Goal: Task Accomplishment & Management: Manage account settings

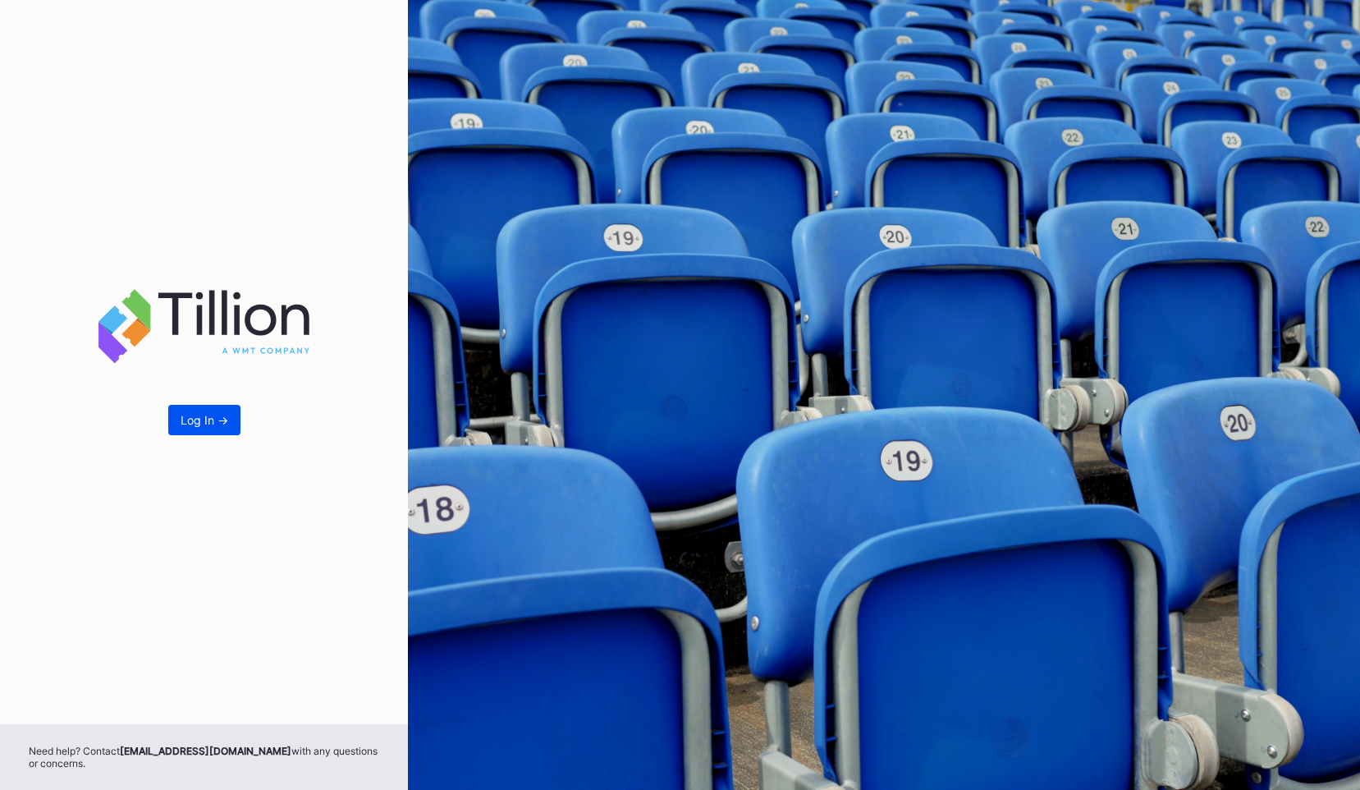
click at [217, 420] on div "Log In ->" at bounding box center [205, 420] width 48 height 14
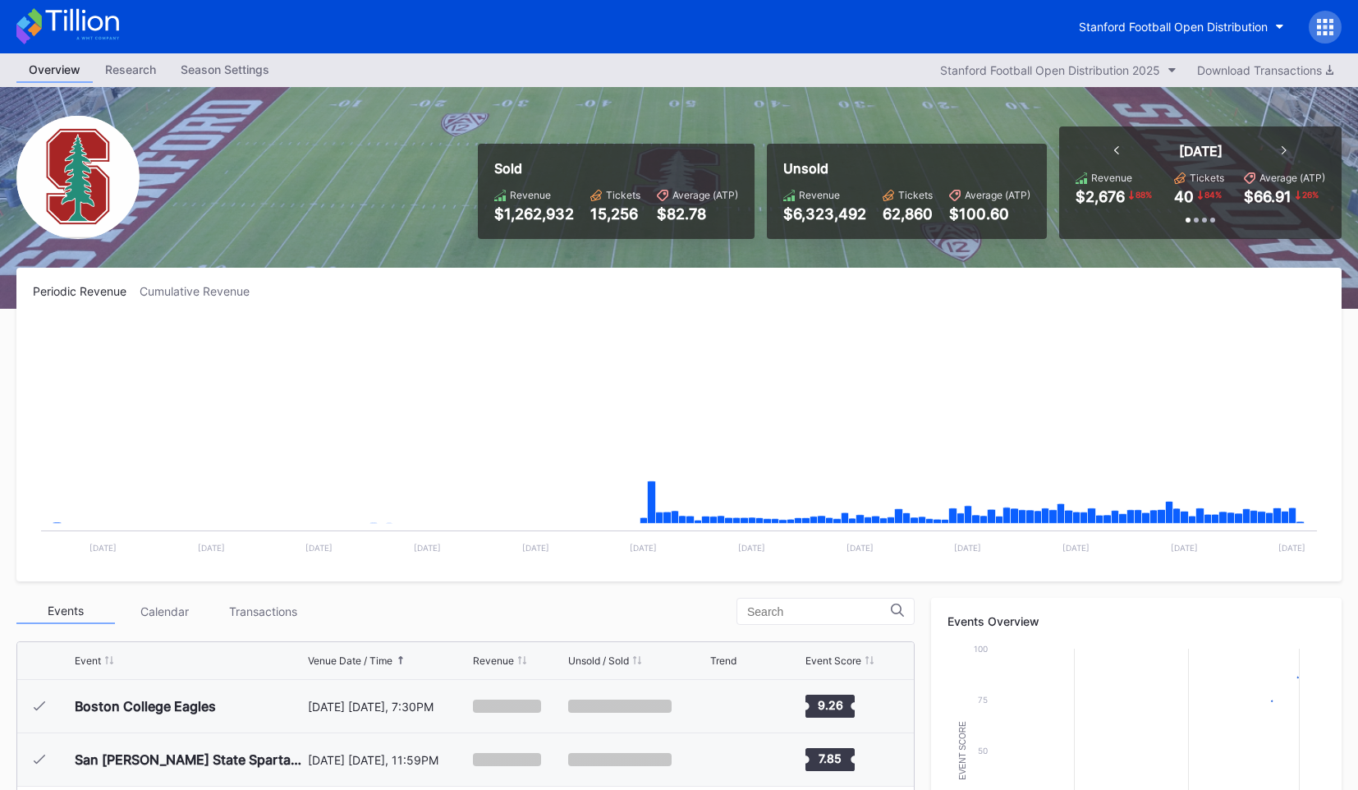
click at [1337, 21] on div at bounding box center [1325, 27] width 33 height 33
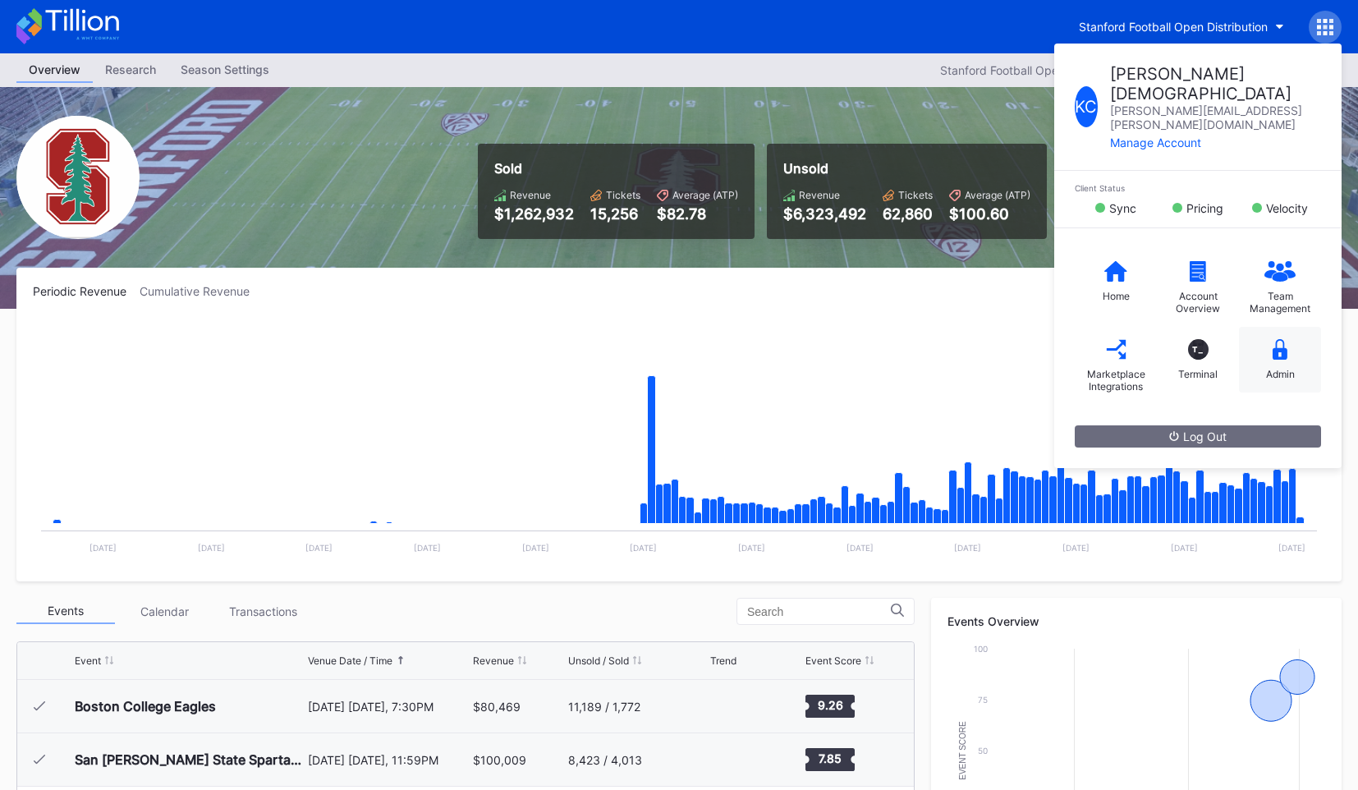
click at [1298, 329] on div "Admin" at bounding box center [1280, 360] width 82 height 66
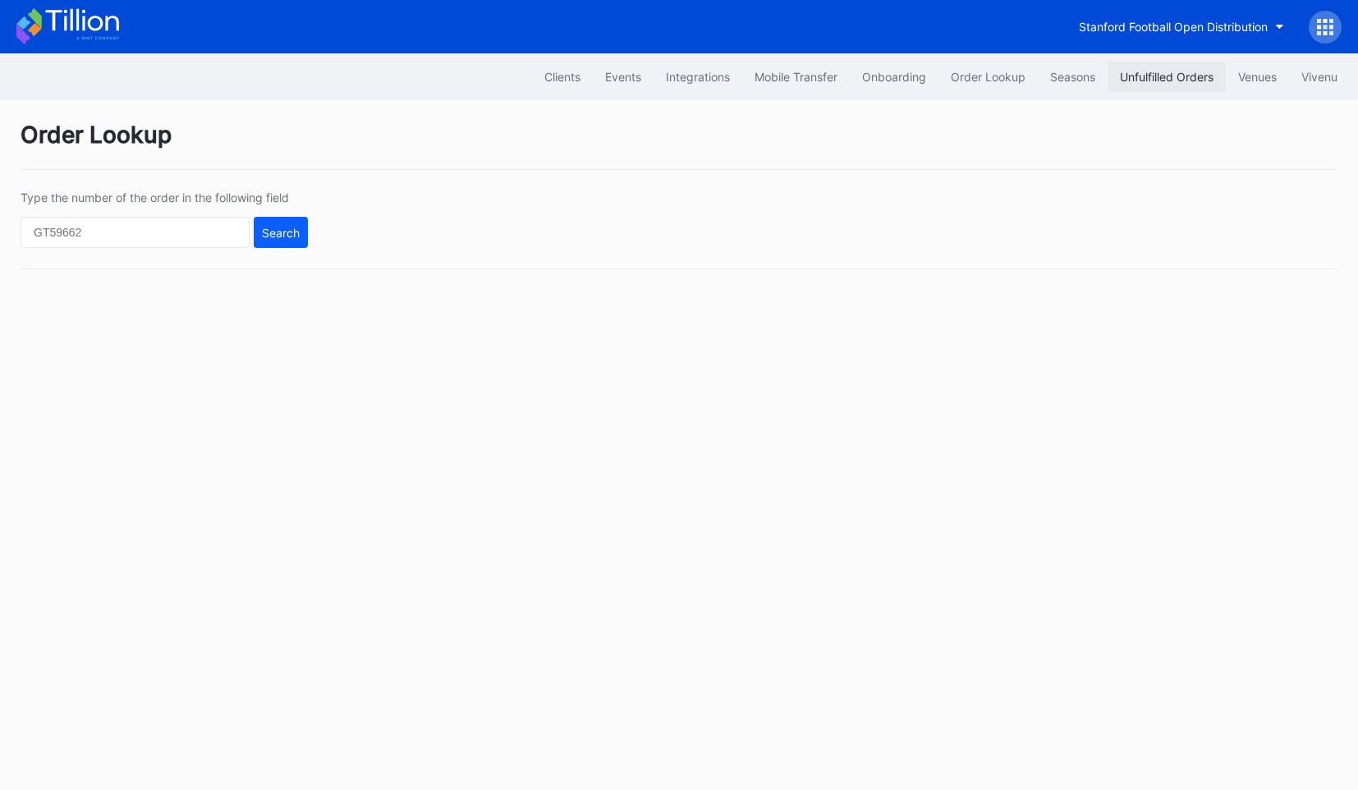
click at [1167, 73] on div "Unfulfilled Orders" at bounding box center [1167, 77] width 94 height 14
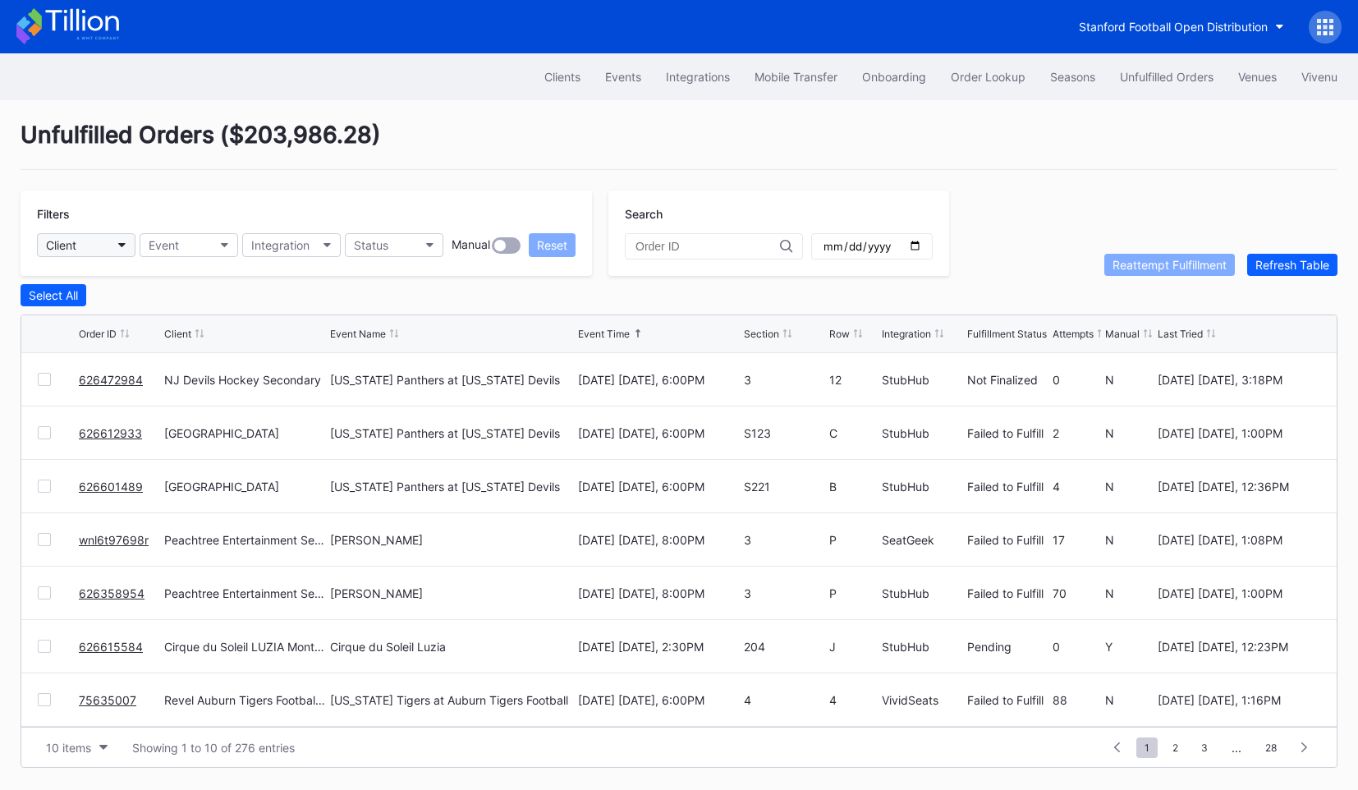
click at [99, 240] on button "Client" at bounding box center [86, 245] width 99 height 24
drag, startPoint x: 236, startPoint y: 131, endPoint x: 452, endPoint y: 129, distance: 215.9
click at [453, 131] on div "Unfulfilled Orders ( $203,986.28 )" at bounding box center [679, 145] width 1317 height 49
click at [452, 129] on div "Unfulfilled Orders ( $203,986.28 )" at bounding box center [679, 145] width 1317 height 49
click at [94, 250] on button "Client" at bounding box center [86, 245] width 99 height 24
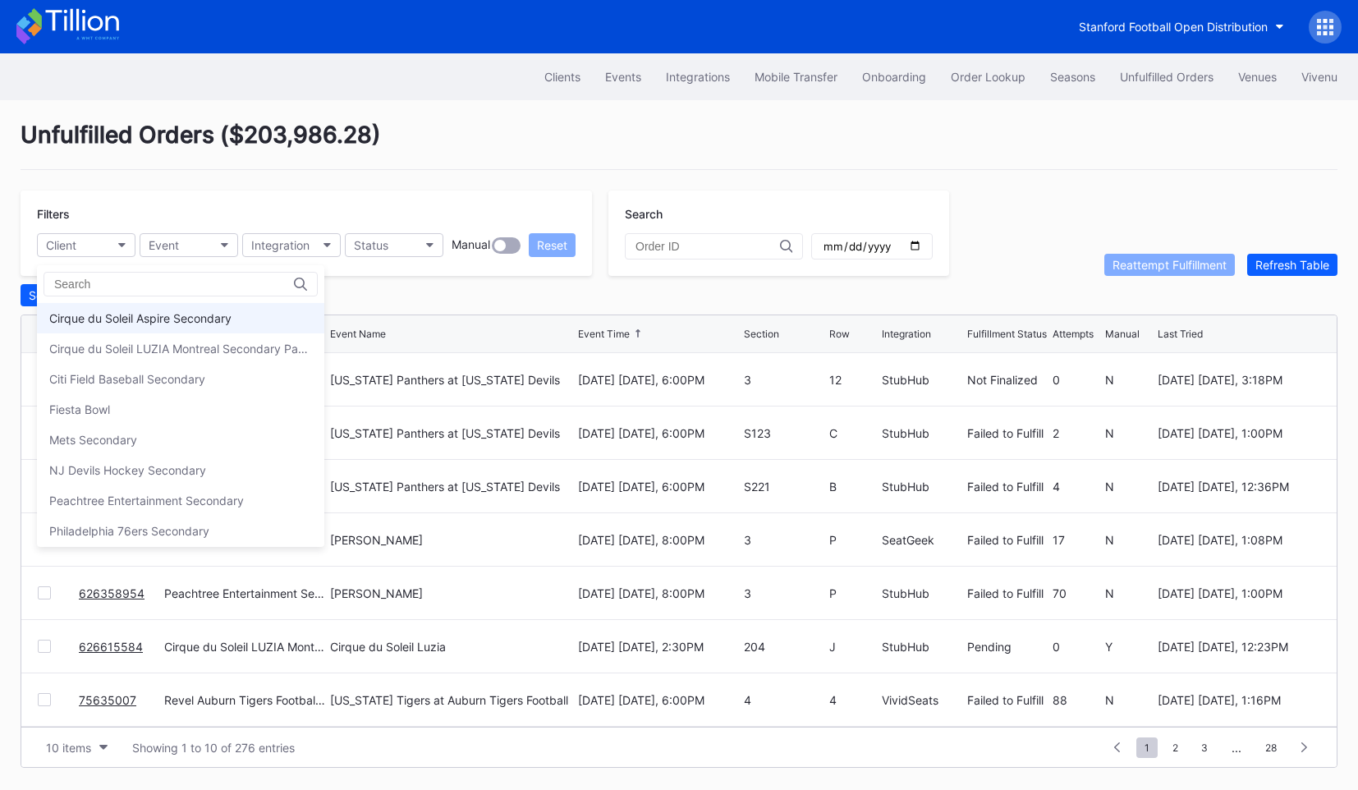
click at [112, 314] on div "Cirque du Soleil Aspire Secondary" at bounding box center [140, 318] width 182 height 14
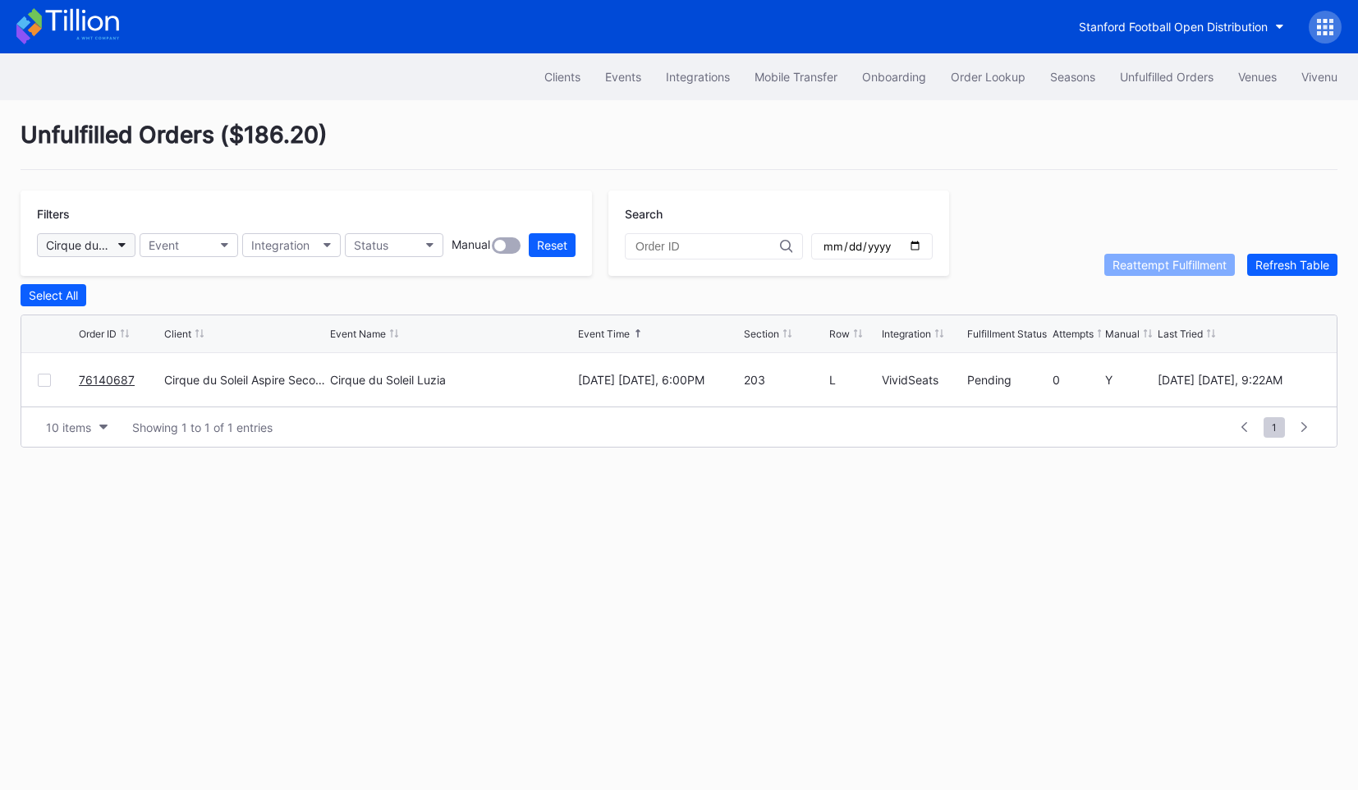
click at [126, 245] on icon "button" at bounding box center [122, 245] width 8 height 5
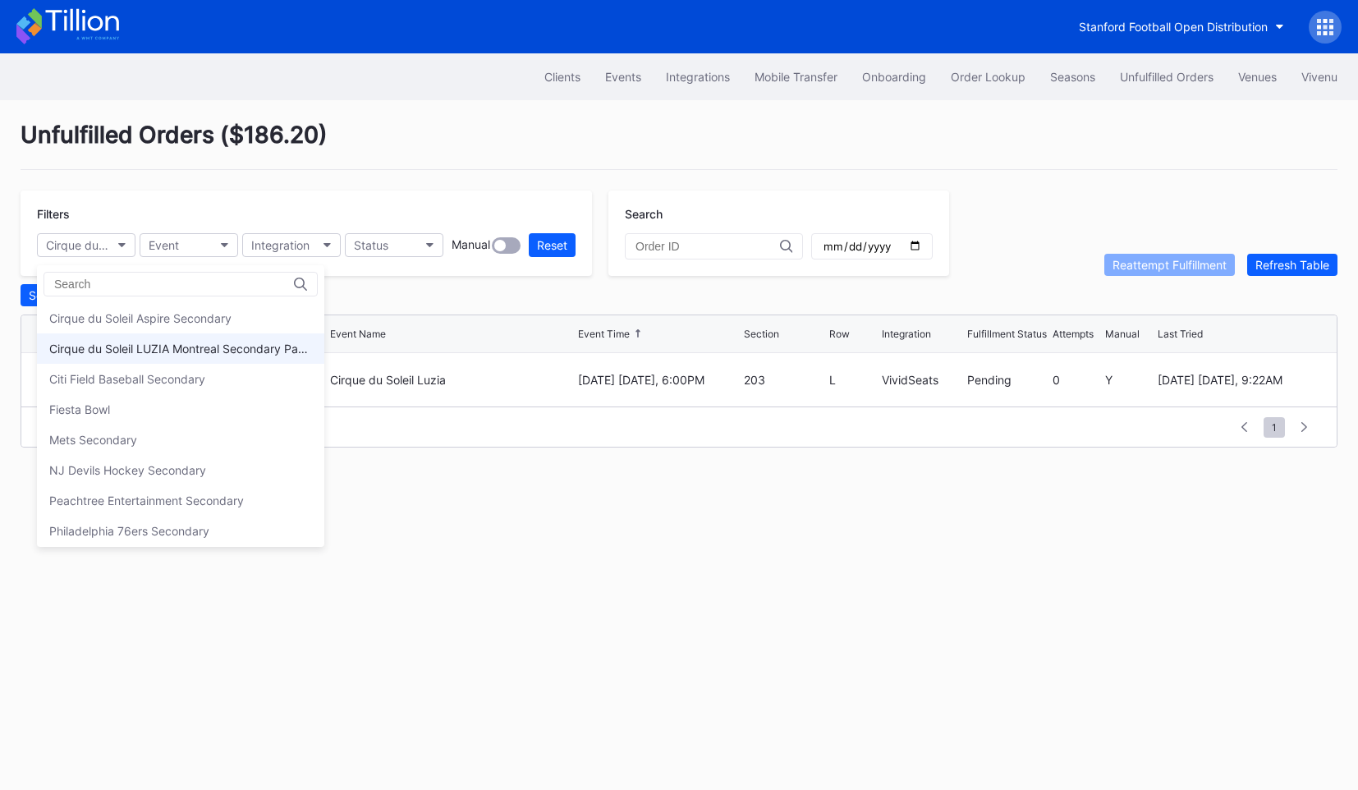
click at [126, 339] on div "Cirque du Soleil LUZIA Montreal Secondary Payment Tickets" at bounding box center [180, 348] width 287 height 30
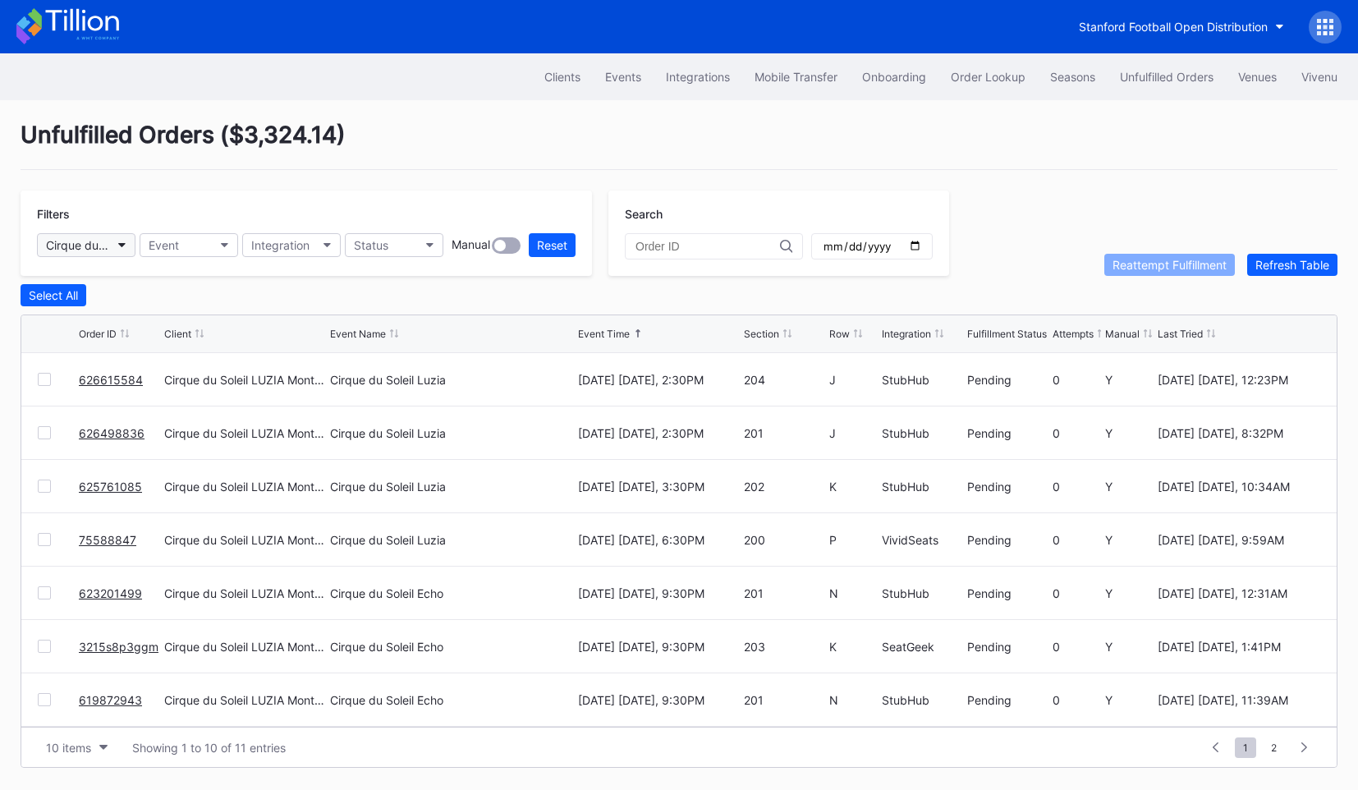
click at [87, 242] on div "Cirque du Soleil LUZIA Montreal Secondary Payment Tickets" at bounding box center [78, 245] width 64 height 14
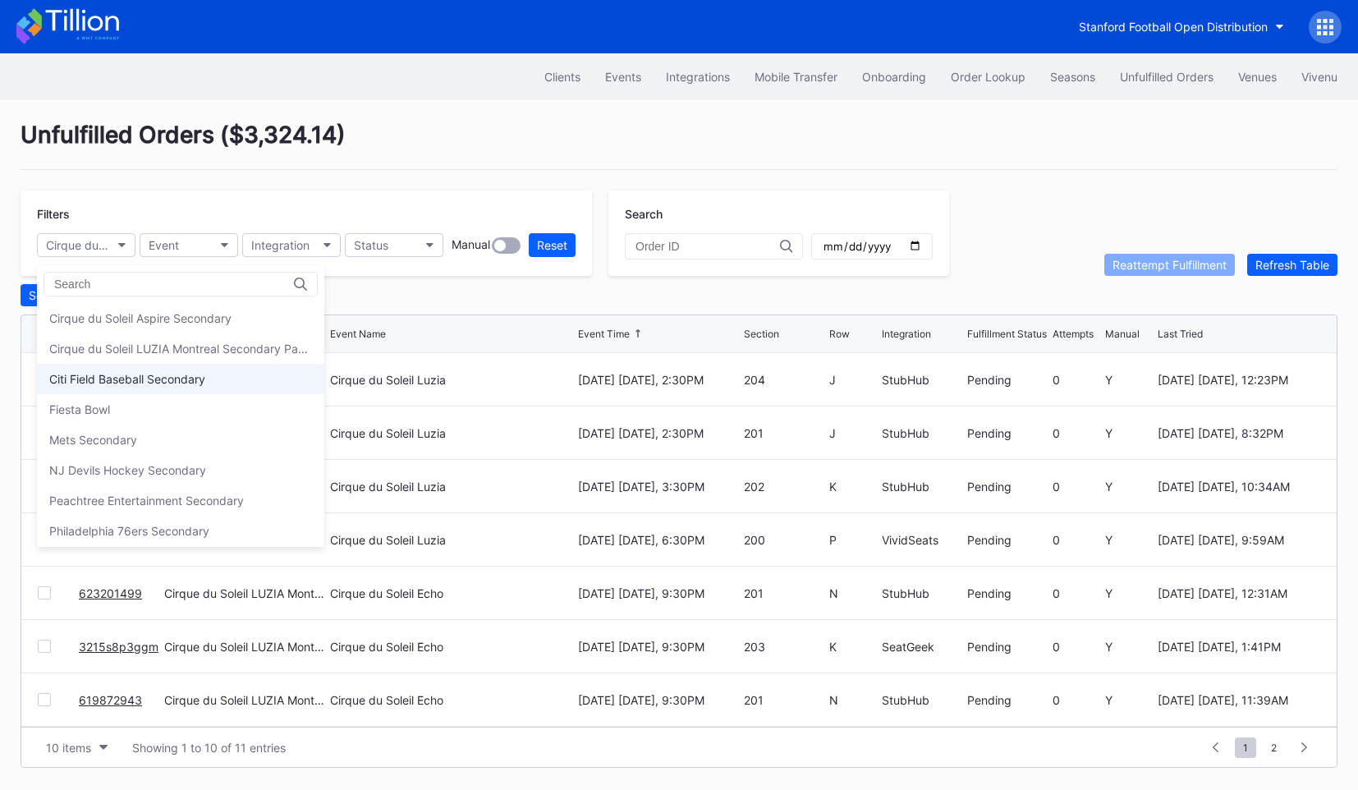
click at [108, 377] on div "Citi Field Baseball Secondary" at bounding box center [127, 379] width 156 height 14
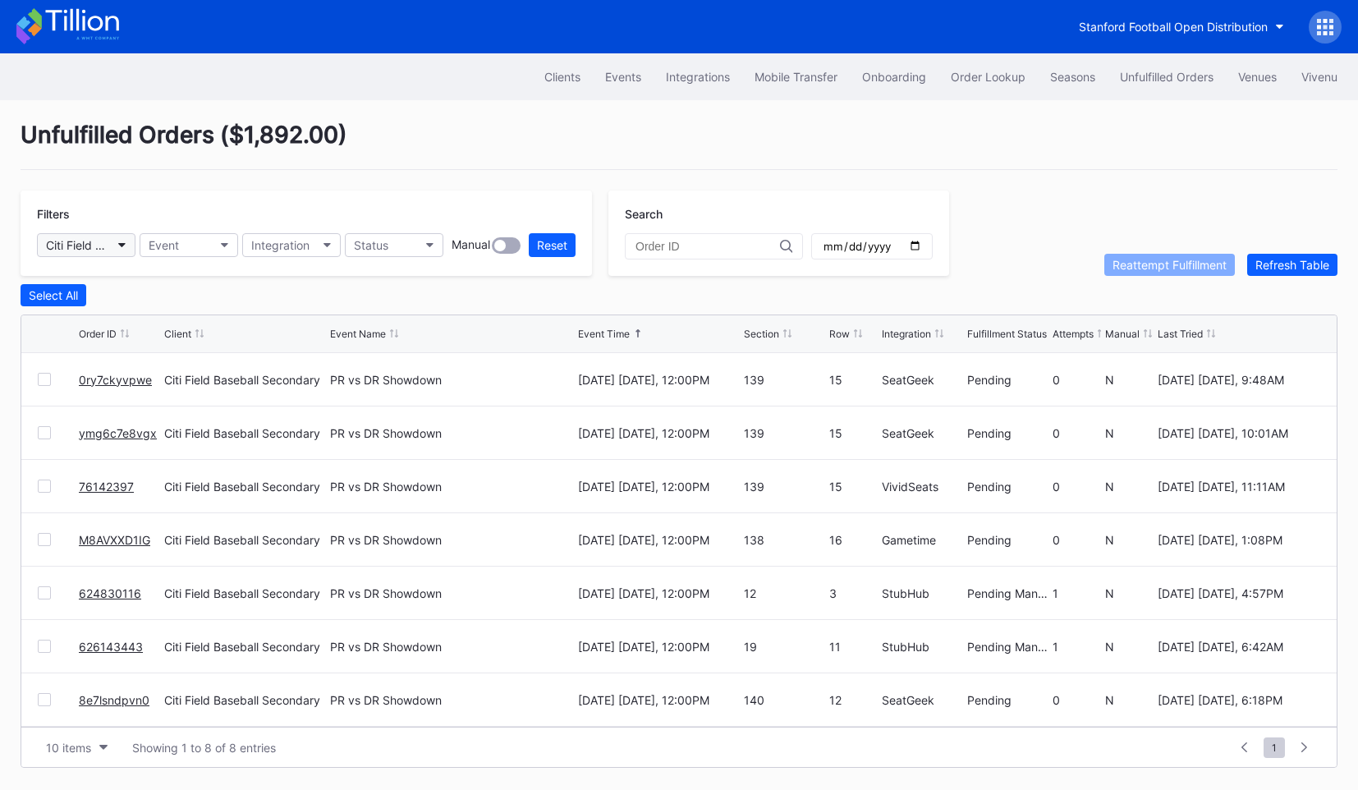
click at [111, 234] on button "Citi Field Baseball Secondary" at bounding box center [86, 245] width 99 height 24
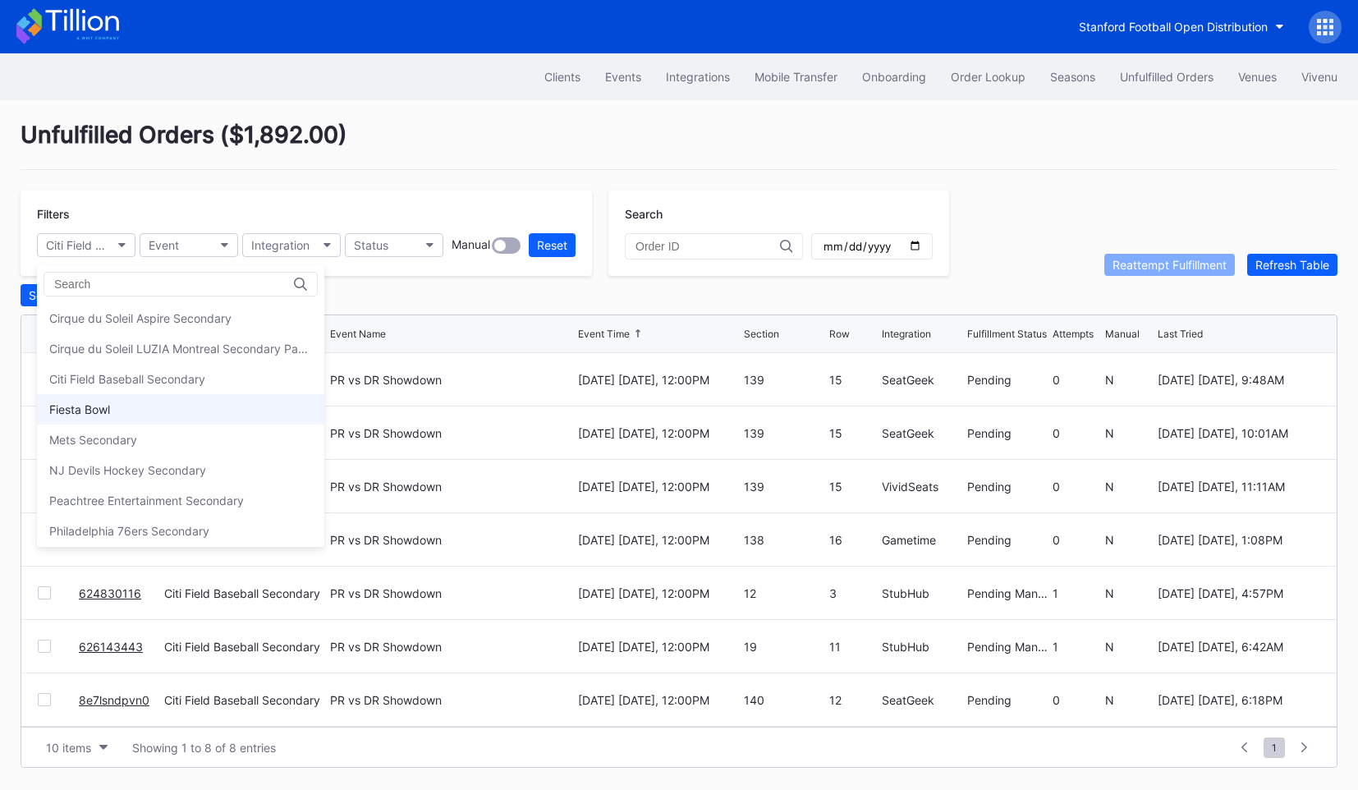
click at [116, 403] on div "Fiesta Bowl" at bounding box center [180, 409] width 287 height 30
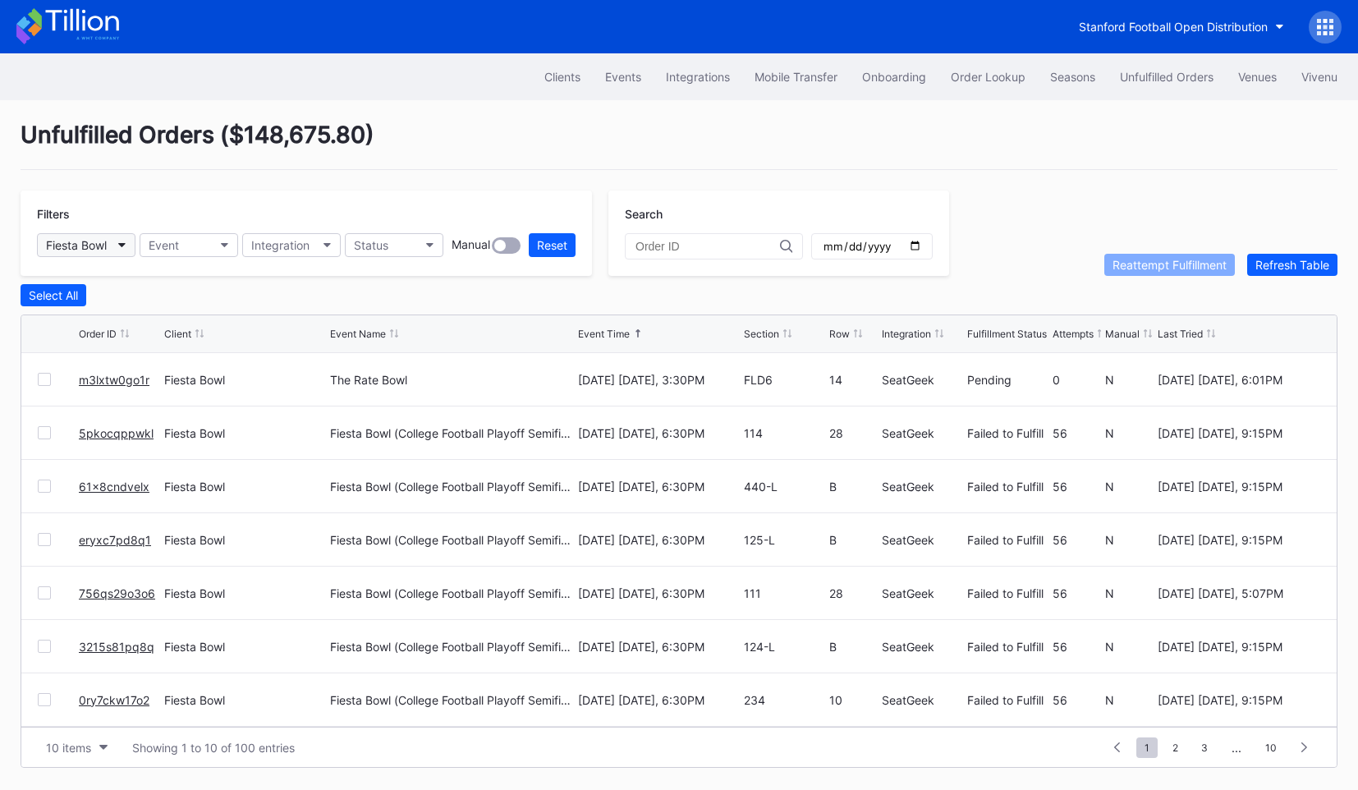
click at [118, 237] on button "Fiesta Bowl" at bounding box center [86, 245] width 99 height 24
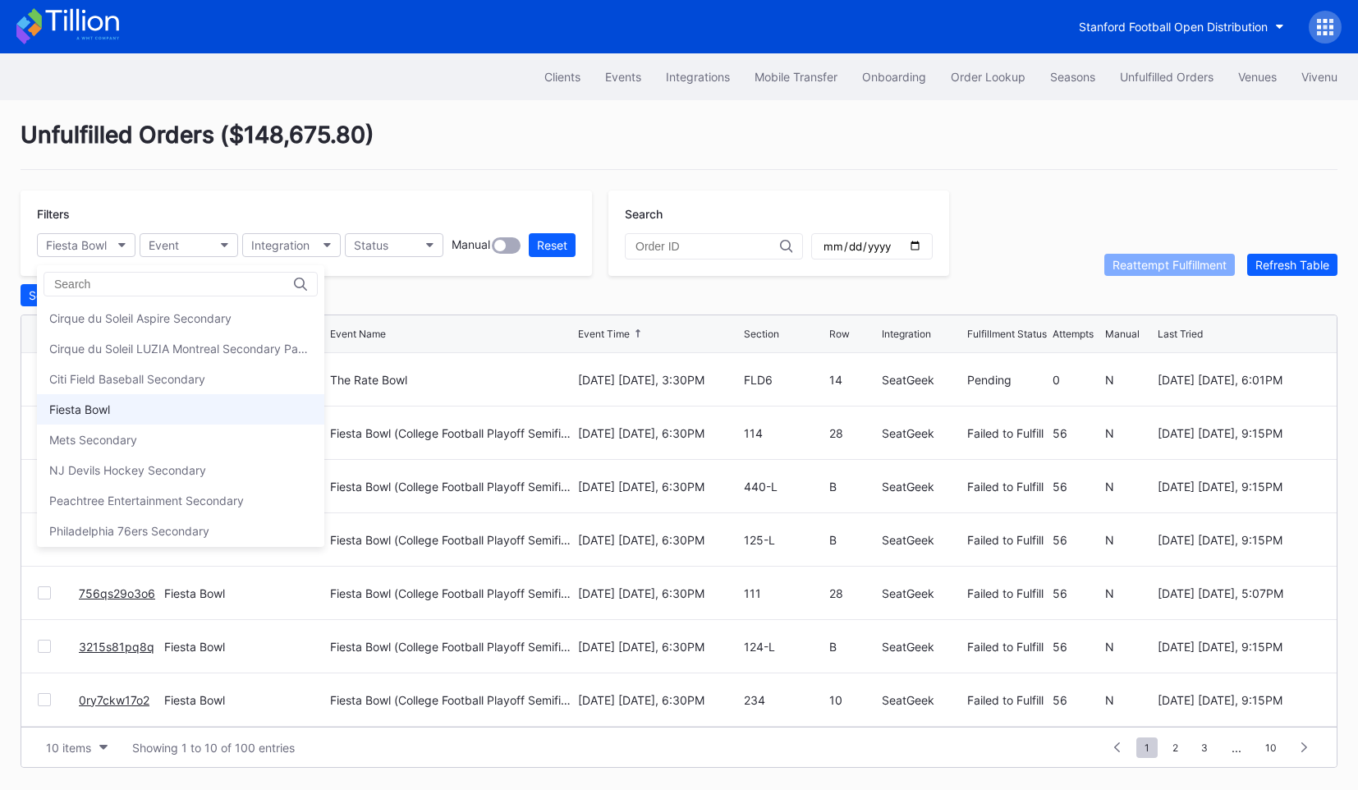
scroll to position [78, 0]
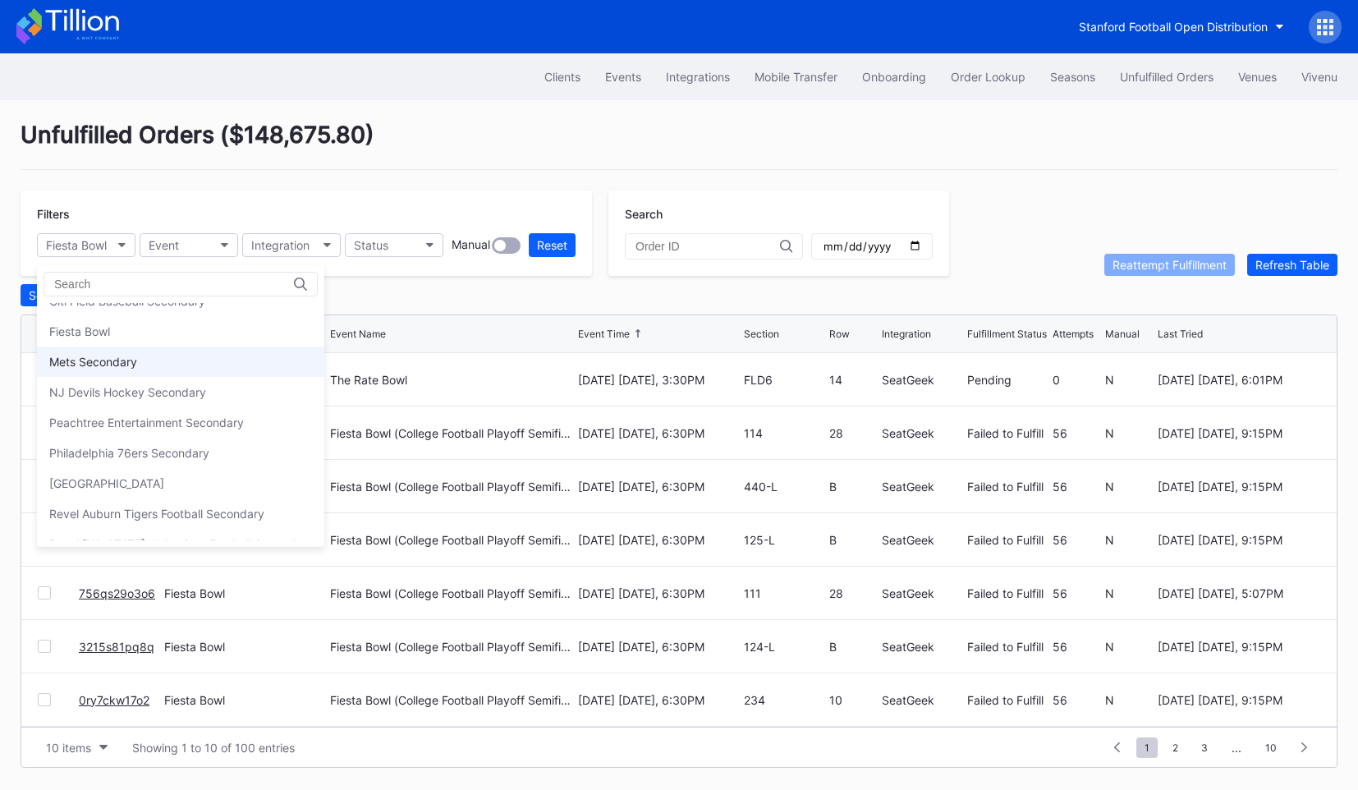
click at [140, 368] on div "Mets Secondary" at bounding box center [180, 361] width 287 height 30
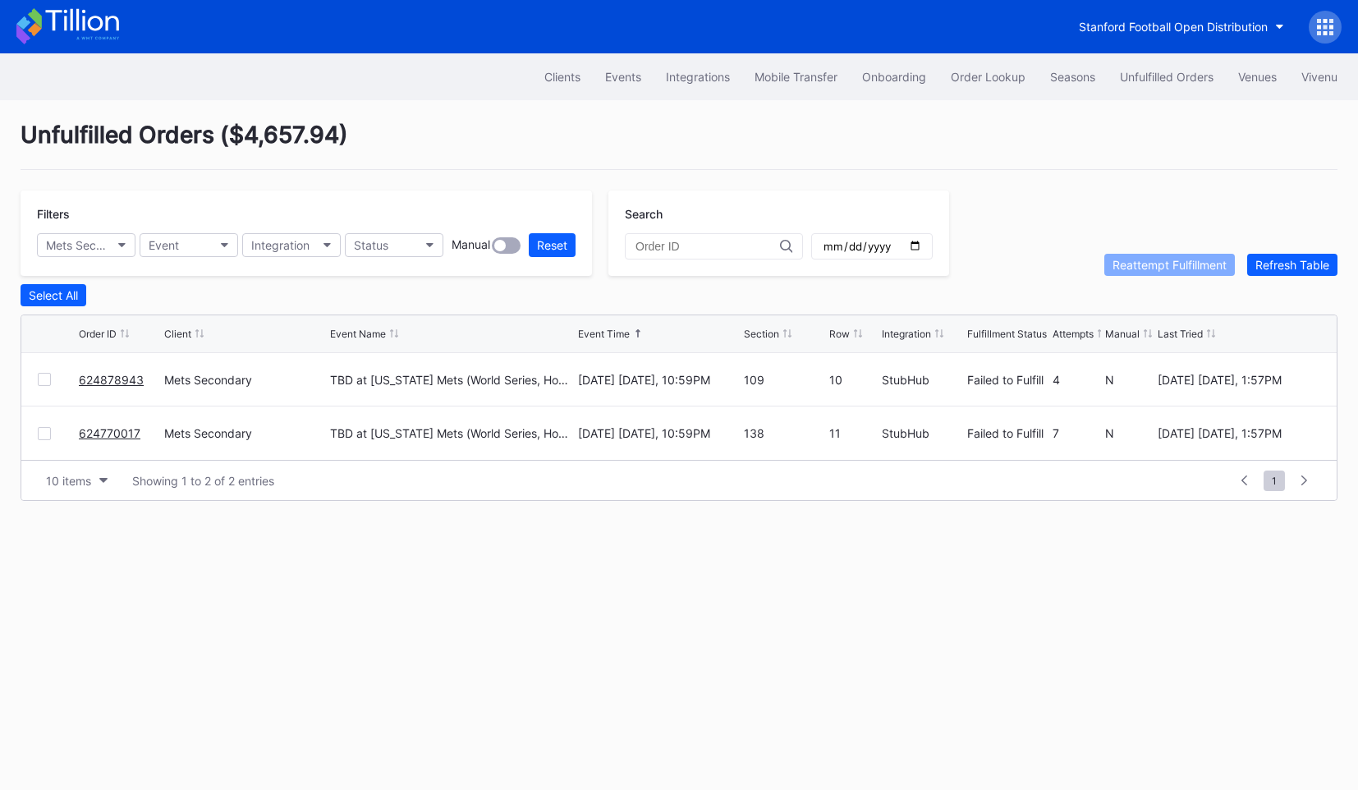
click at [121, 232] on div "Filters Mets Secondary Event Integration Status Manual Reset" at bounding box center [306, 232] width 571 height 85
click at [119, 237] on button "Mets Secondary" at bounding box center [86, 245] width 99 height 24
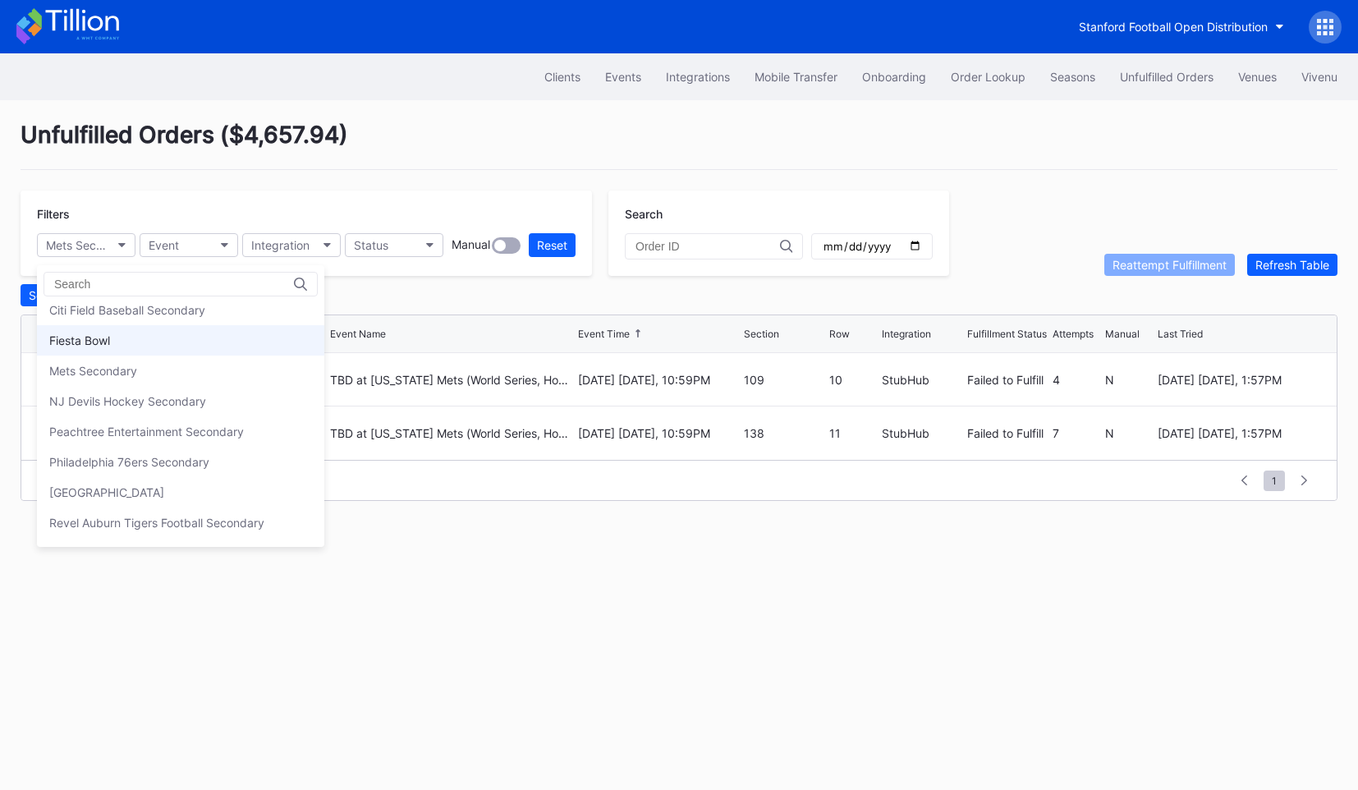
scroll to position [80, 0]
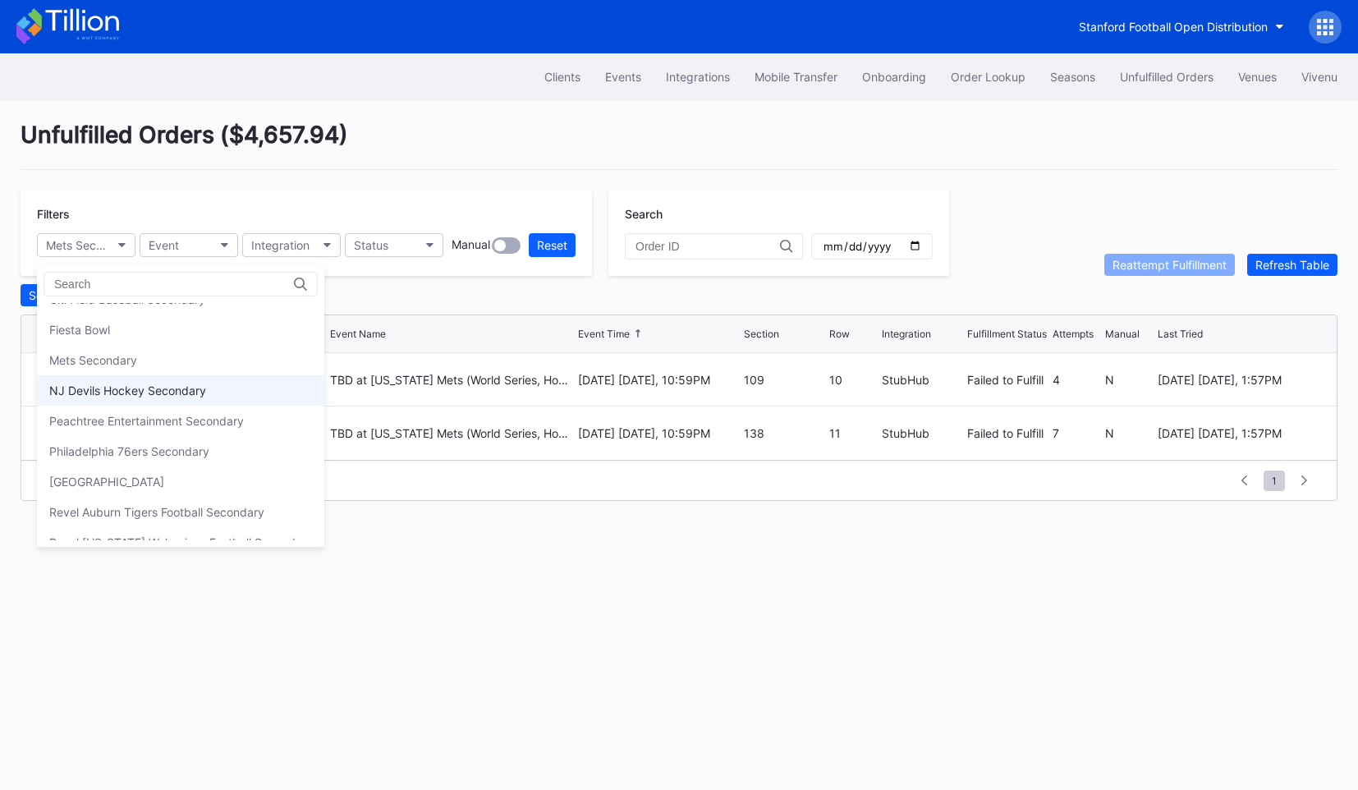
click at [118, 395] on div "NJ Devils Hockey Secondary" at bounding box center [127, 390] width 157 height 14
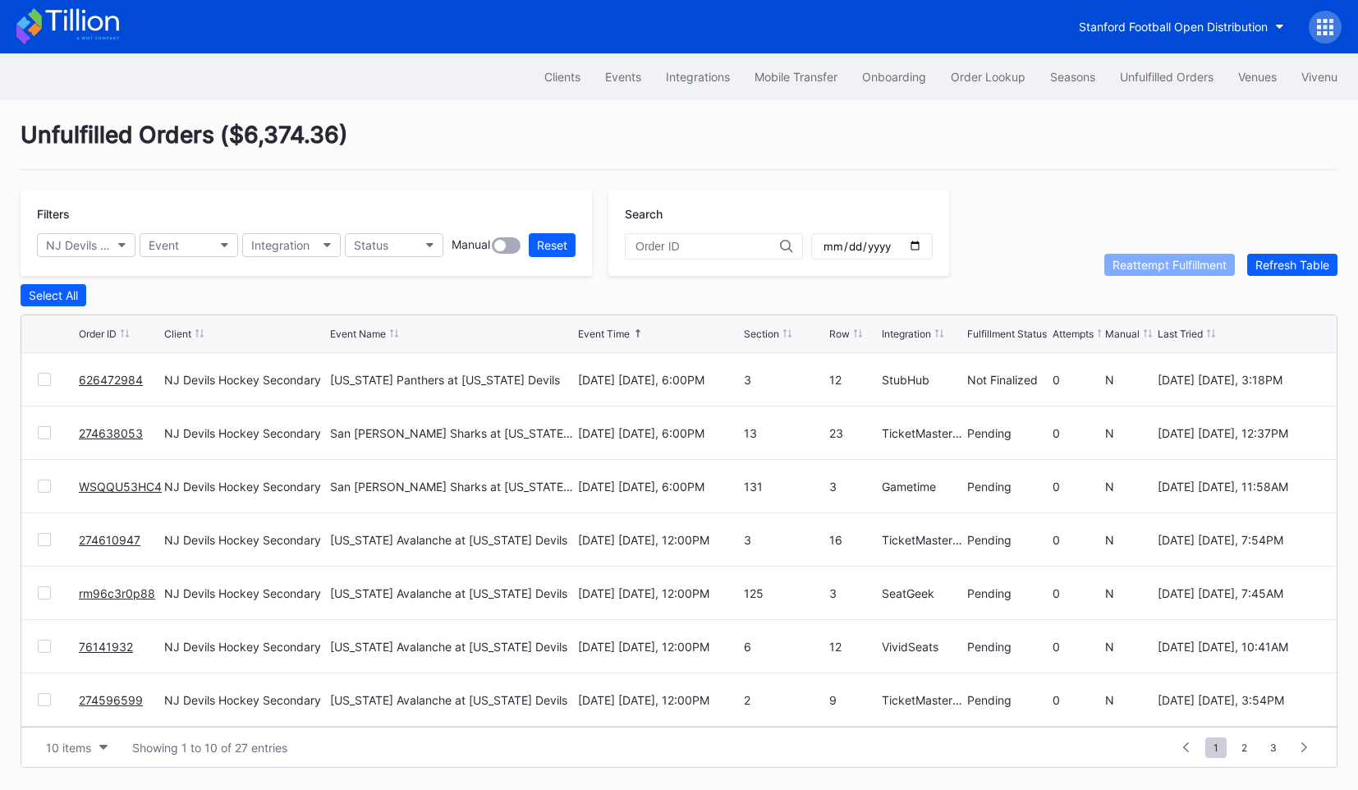
scroll to position [160, 0]
click at [1001, 324] on div "Order ID Client Event Name Event Time Section Row Integration Fulfillment Statu…" at bounding box center [678, 334] width 1315 height 38
click at [1001, 334] on div "Fulfillment Status" at bounding box center [1007, 334] width 80 height 12
click at [1000, 334] on div "Fulfillment Status" at bounding box center [1007, 334] width 80 height 12
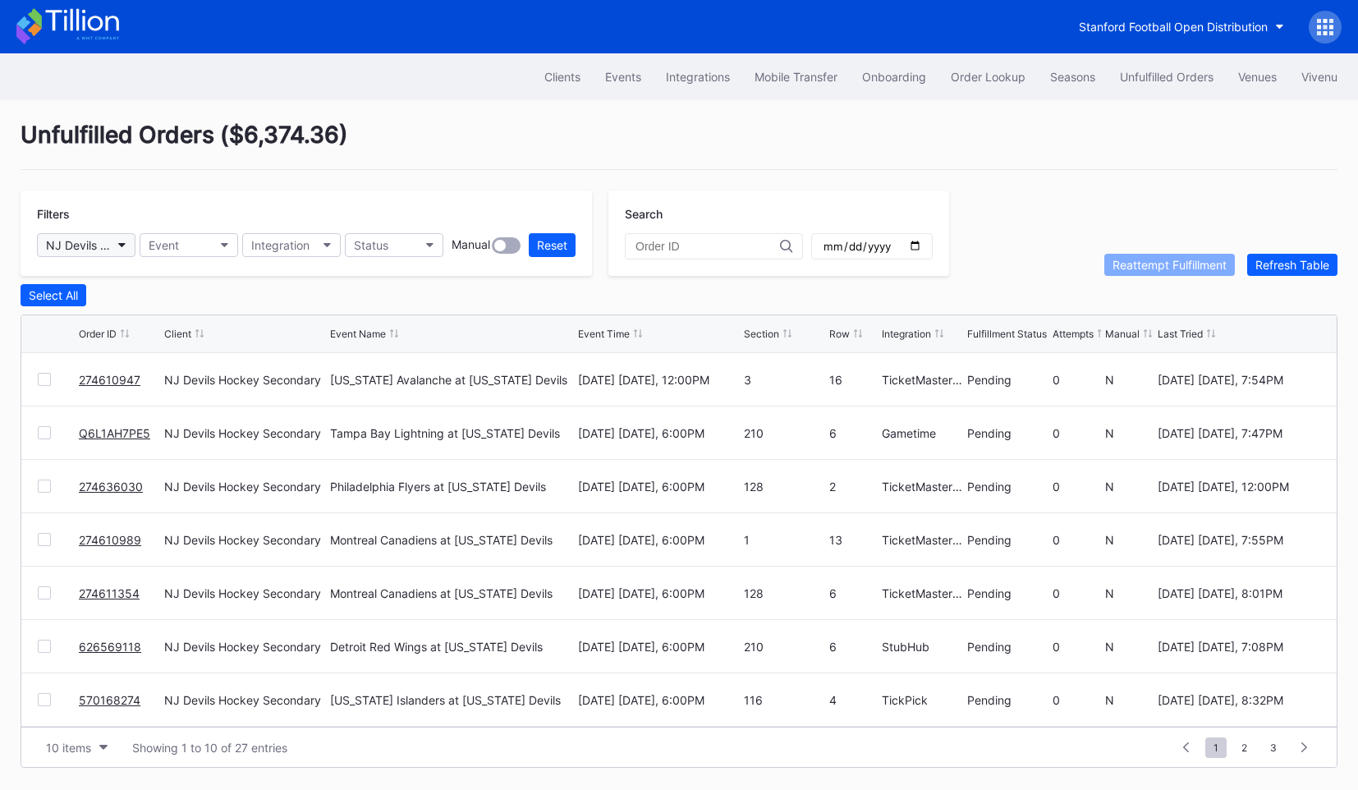
click at [107, 245] on div "NJ Devils Hockey Secondary" at bounding box center [78, 245] width 64 height 14
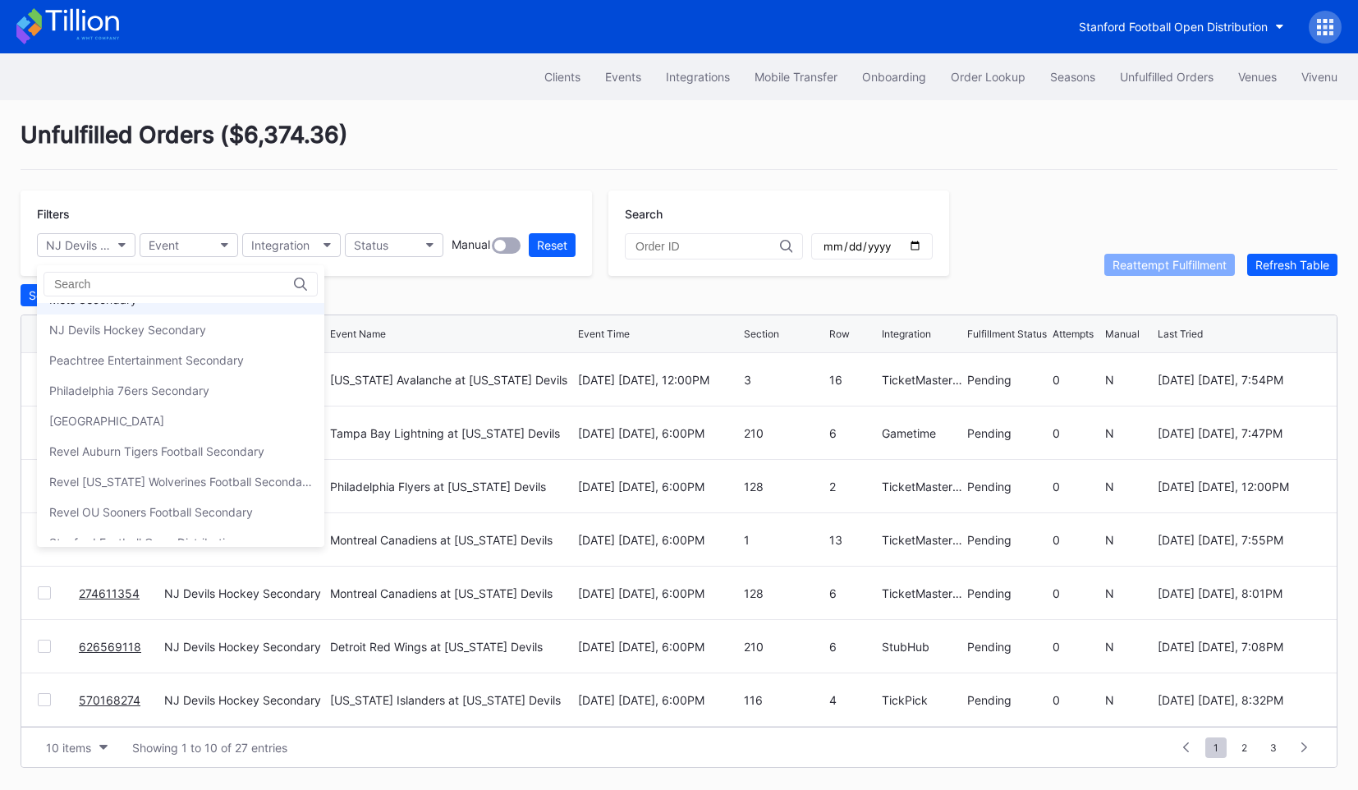
scroll to position [151, 0]
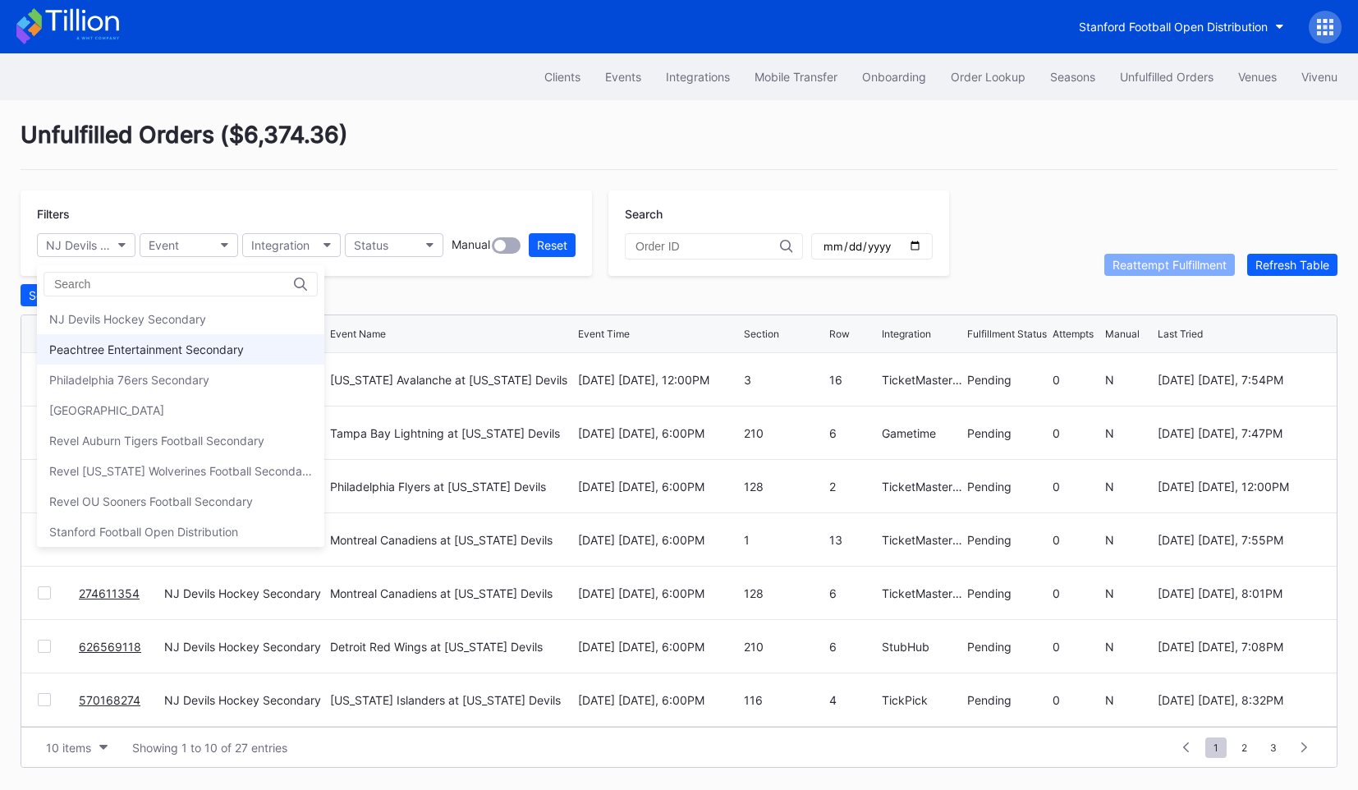
click at [150, 346] on div "Peachtree Entertainment Secondary" at bounding box center [146, 349] width 195 height 14
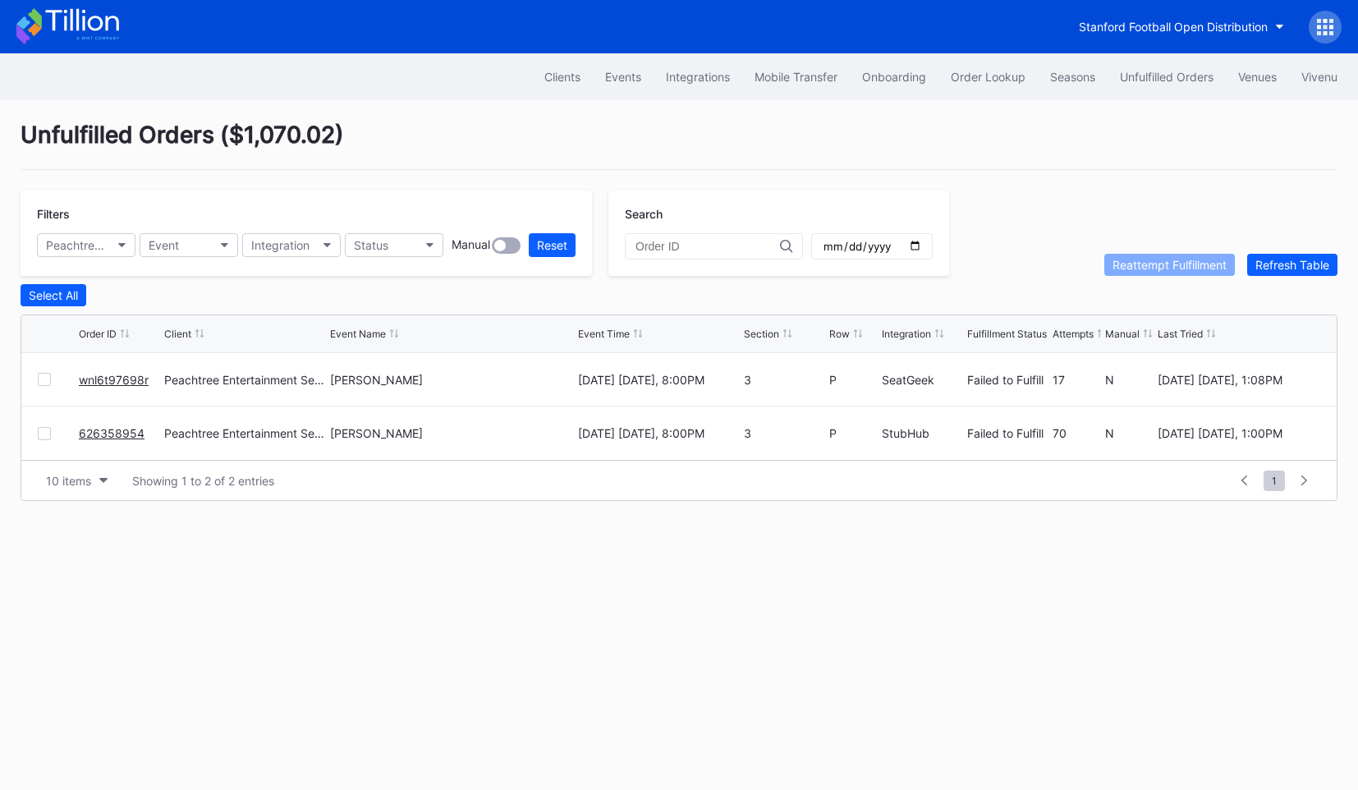
click at [97, 219] on div "Filters" at bounding box center [306, 214] width 539 height 14
click at [97, 234] on button "Peachtree Entertainment Secondary" at bounding box center [86, 245] width 99 height 24
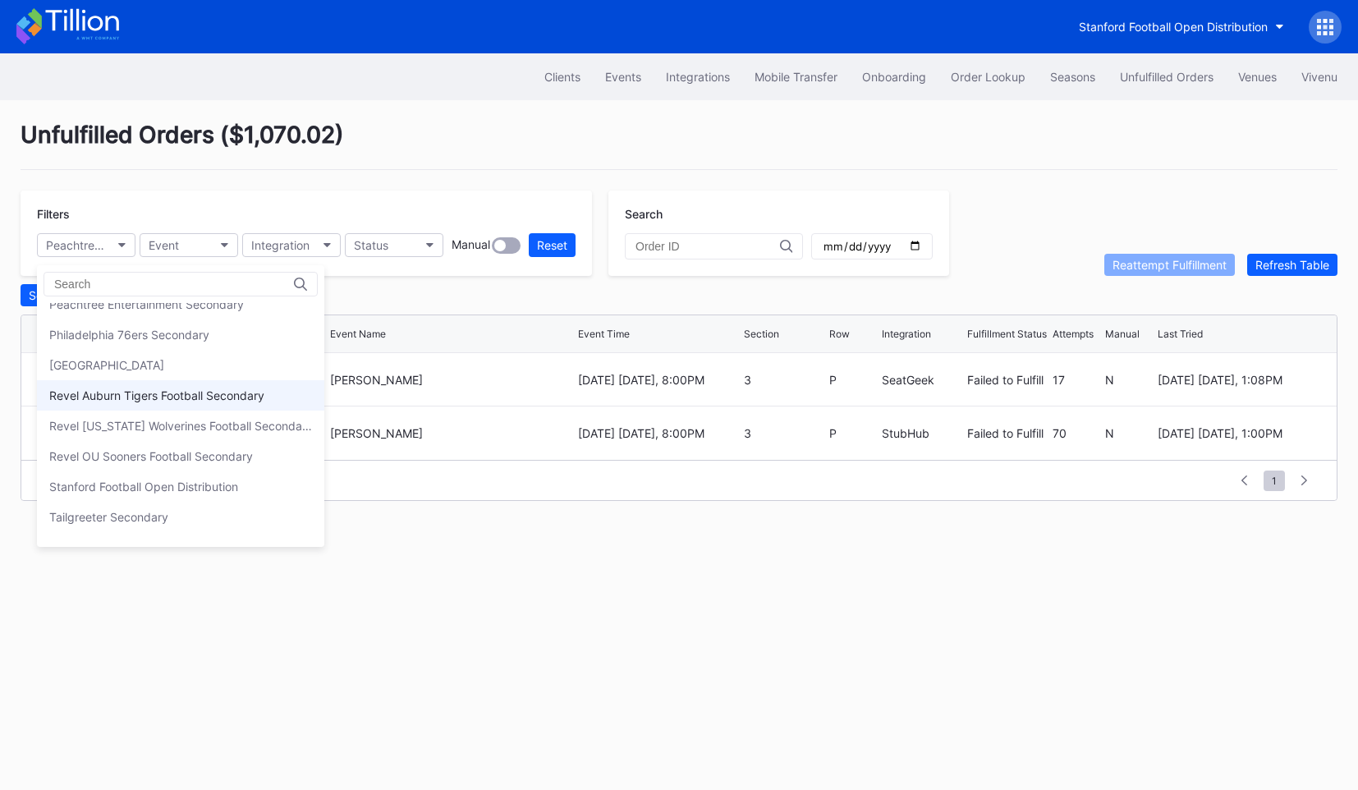
scroll to position [190, 0]
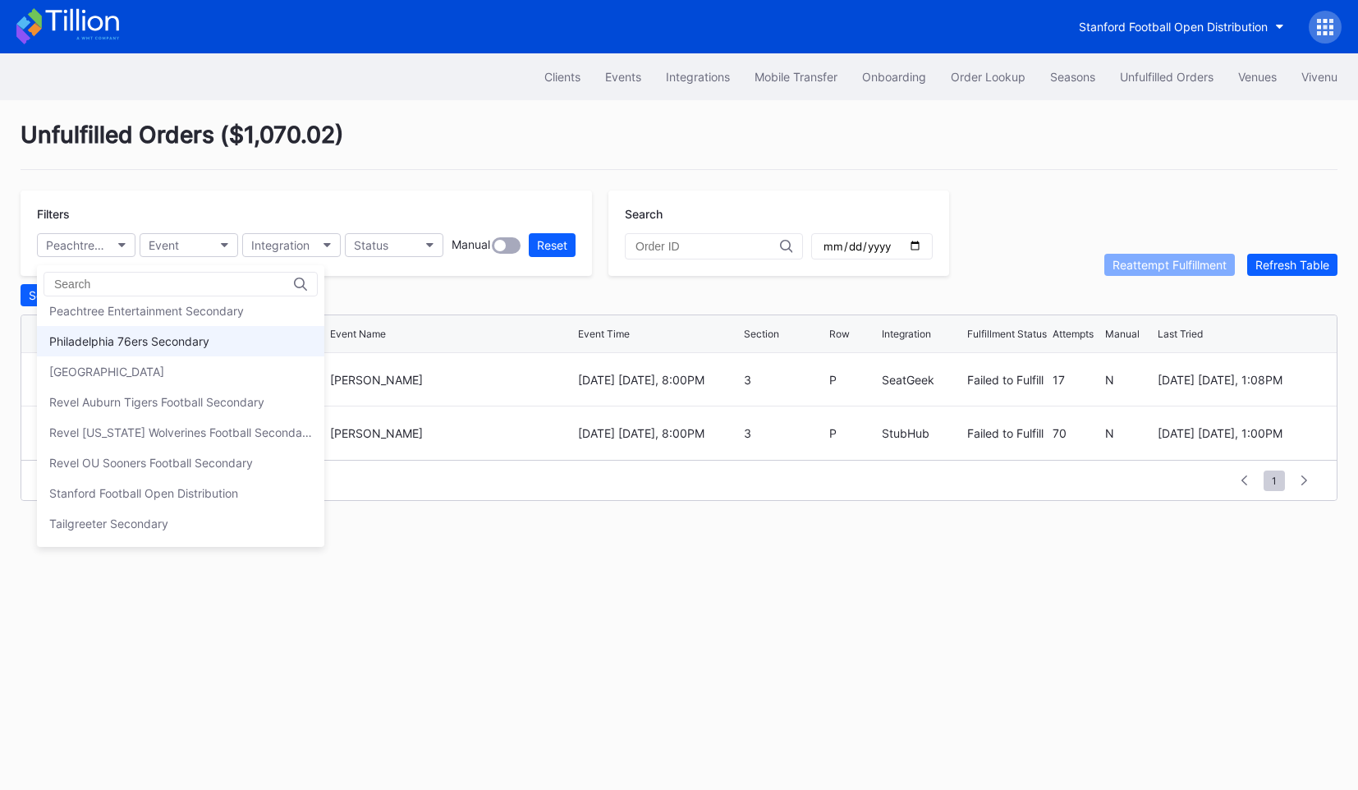
click at [137, 336] on div "Philadelphia 76ers Secondary" at bounding box center [129, 341] width 160 height 14
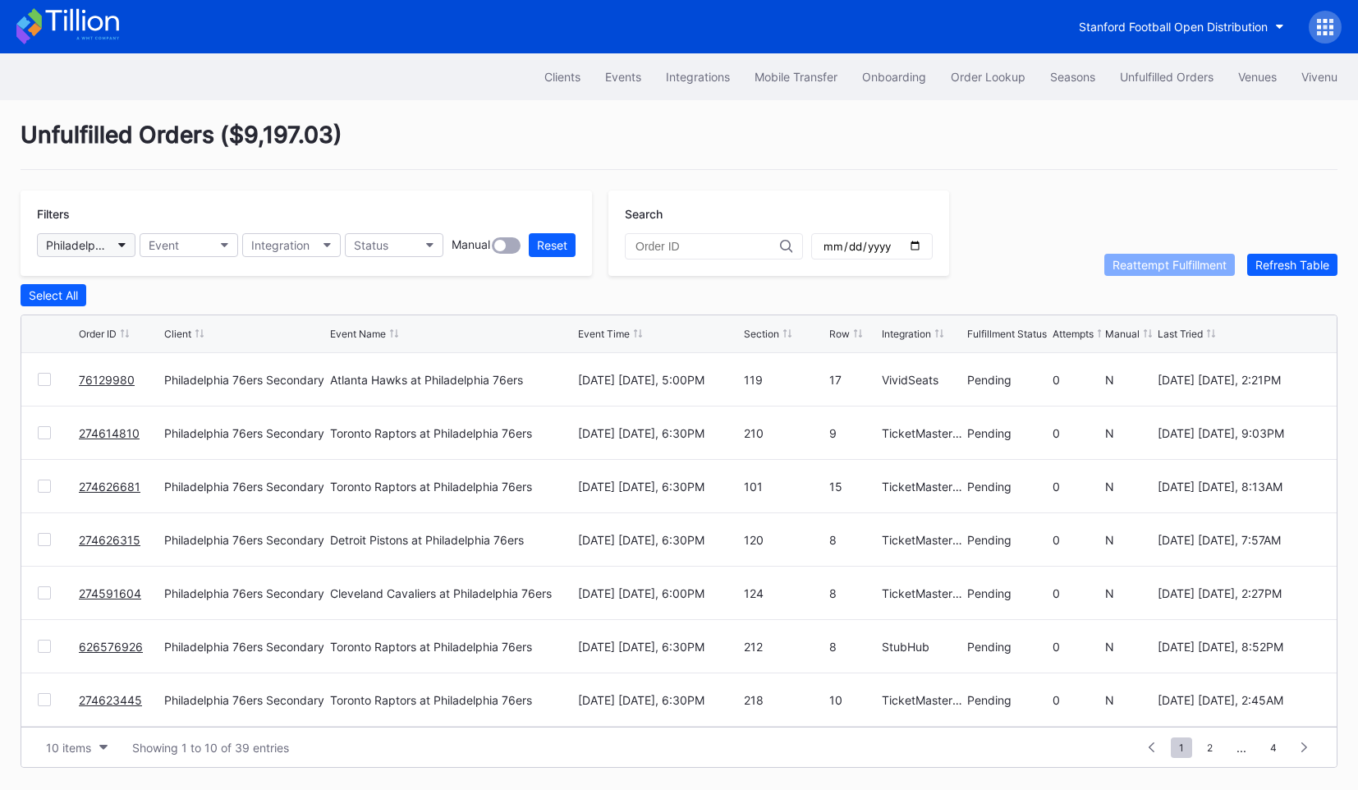
click at [90, 241] on div "Philadelphia 76ers Secondary" at bounding box center [78, 245] width 64 height 14
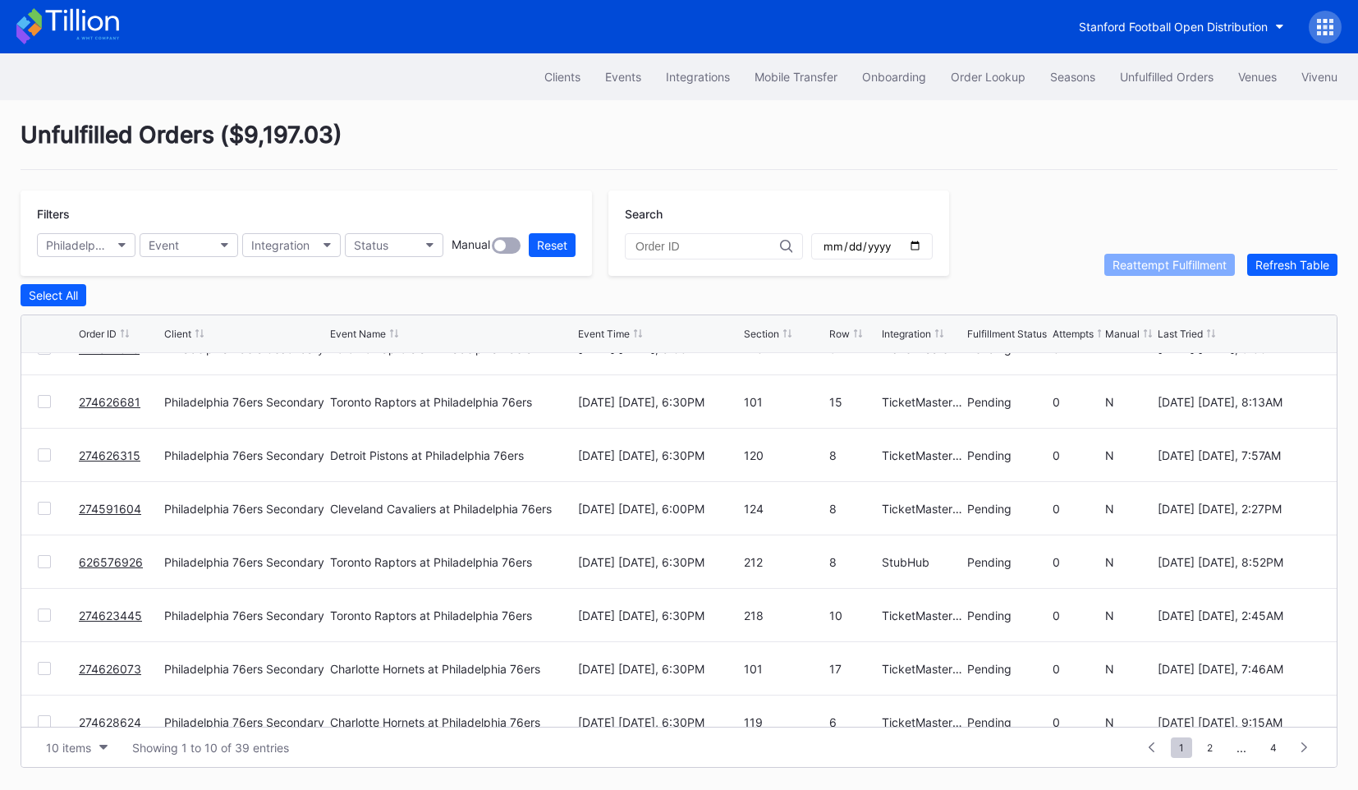
scroll to position [160, 0]
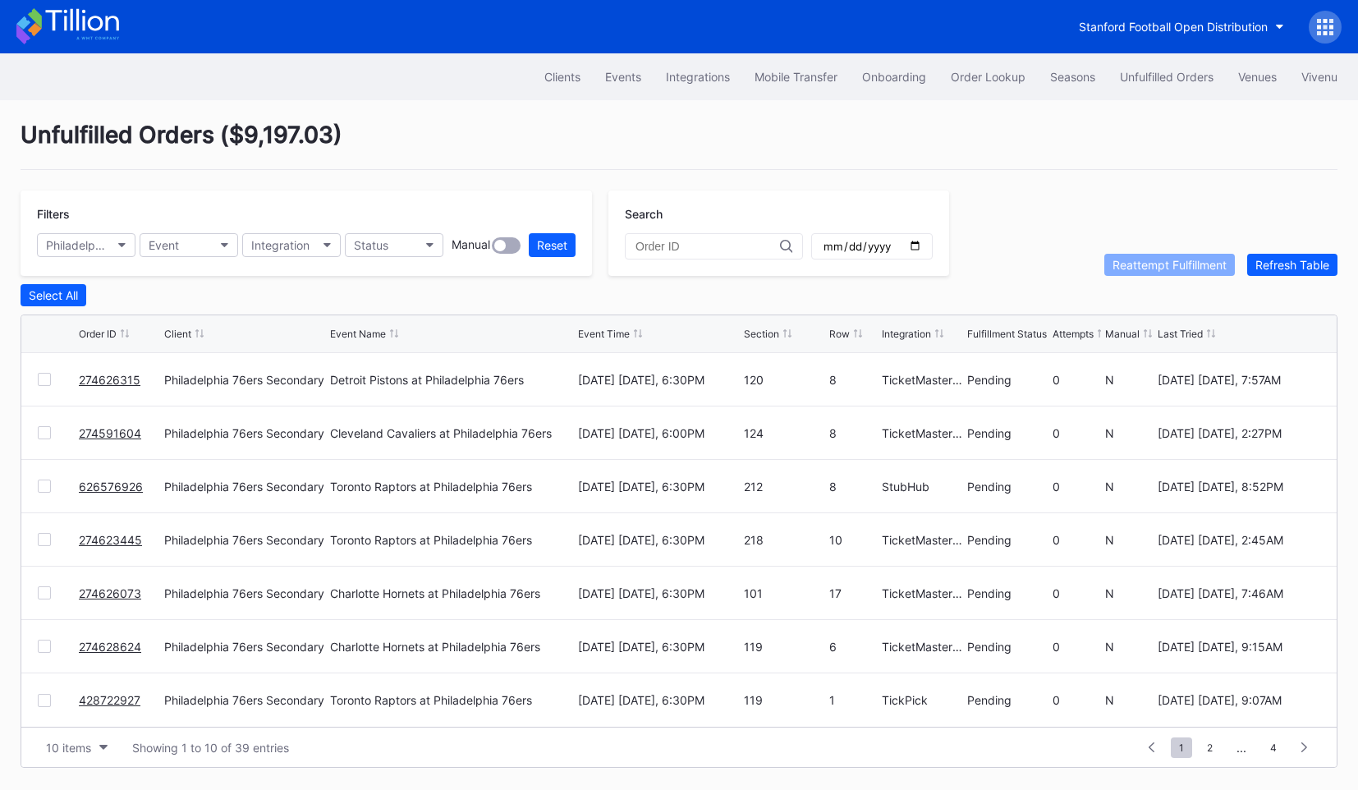
click at [1028, 331] on div "Fulfillment Status" at bounding box center [1007, 334] width 80 height 12
click at [1003, 332] on div "Fulfillment Status" at bounding box center [1007, 334] width 80 height 12
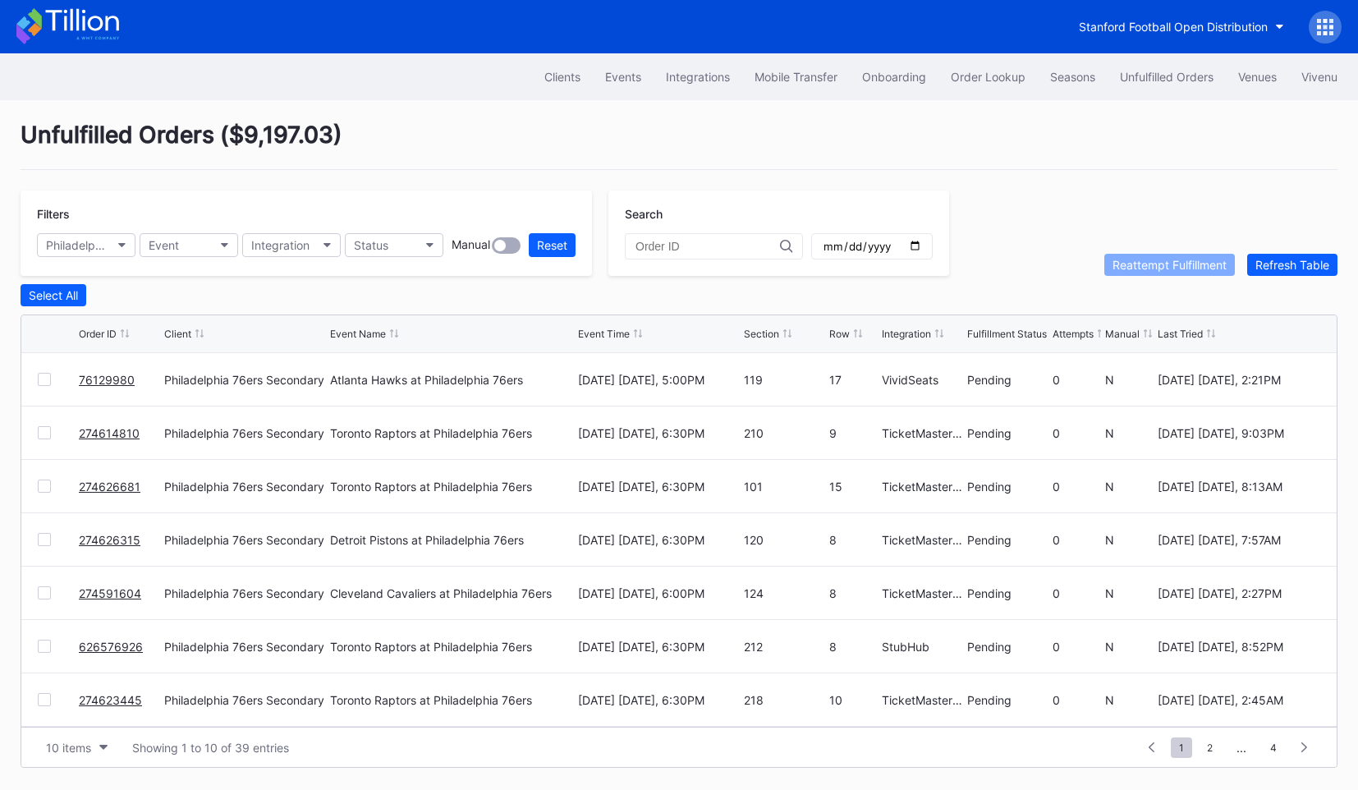
click at [1003, 332] on div "Fulfillment Status" at bounding box center [1007, 334] width 80 height 12
click at [89, 242] on div "Philadelphia 76ers Secondary" at bounding box center [78, 245] width 64 height 14
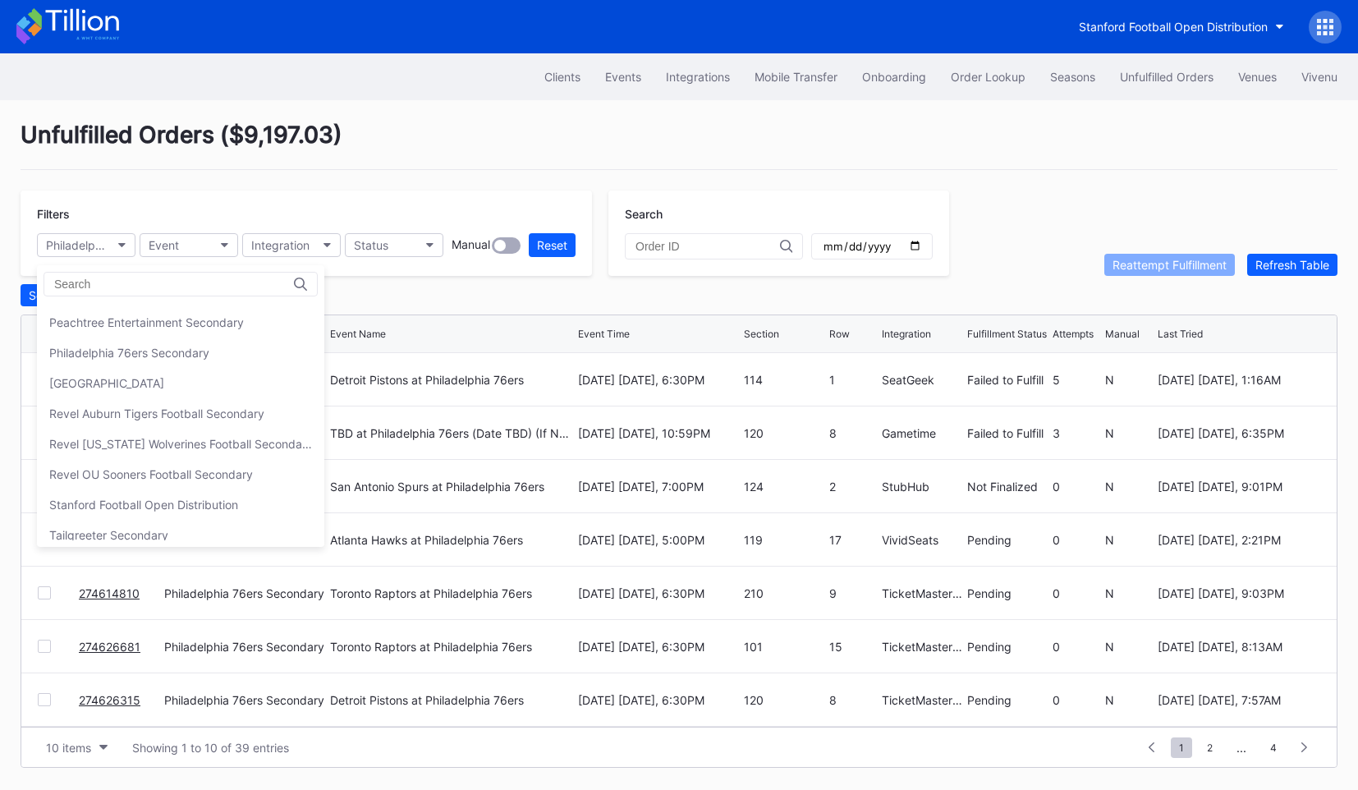
scroll to position [183, 0]
click at [115, 382] on div "[GEOGRAPHIC_DATA]" at bounding box center [106, 378] width 115 height 14
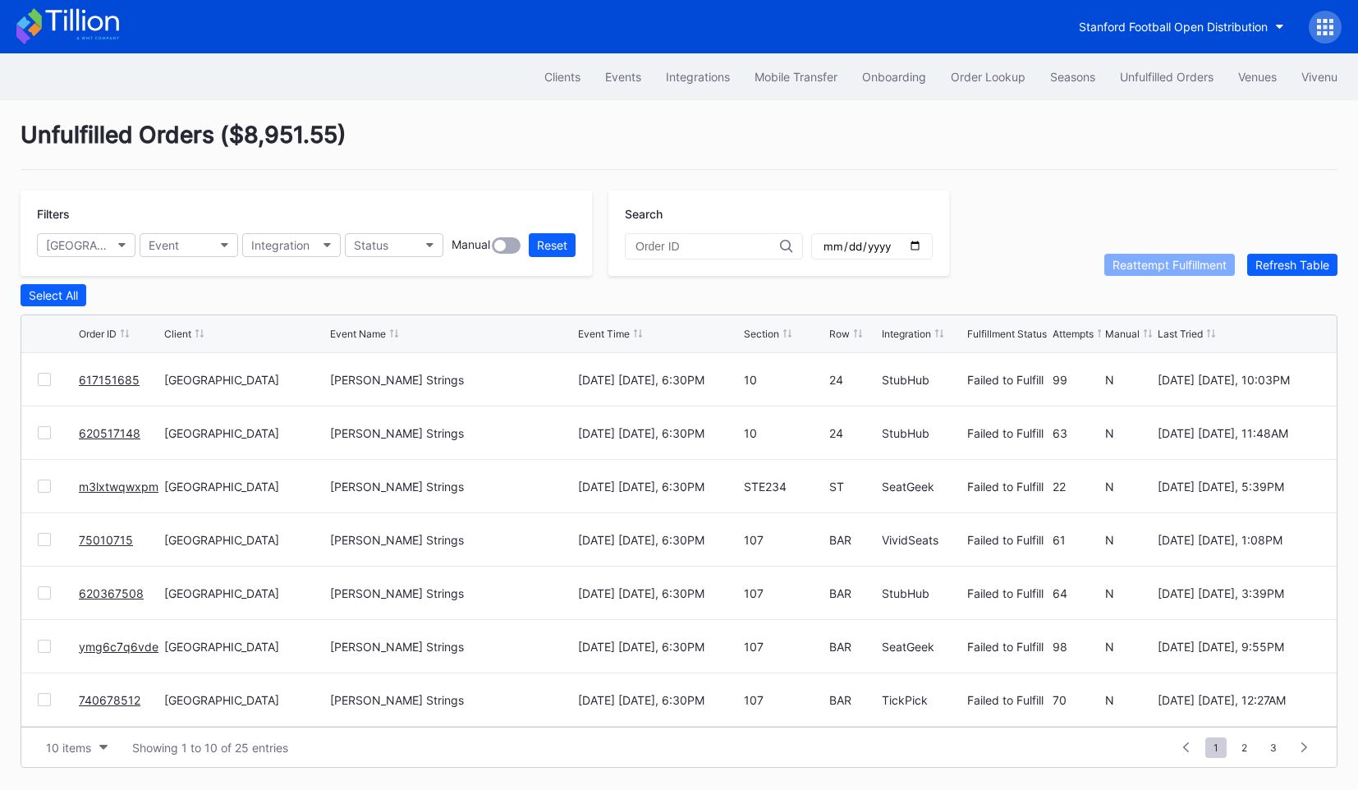
click at [1005, 337] on div "Fulfillment Status" at bounding box center [1007, 334] width 80 height 12
click at [89, 246] on div "[GEOGRAPHIC_DATA]" at bounding box center [78, 245] width 64 height 14
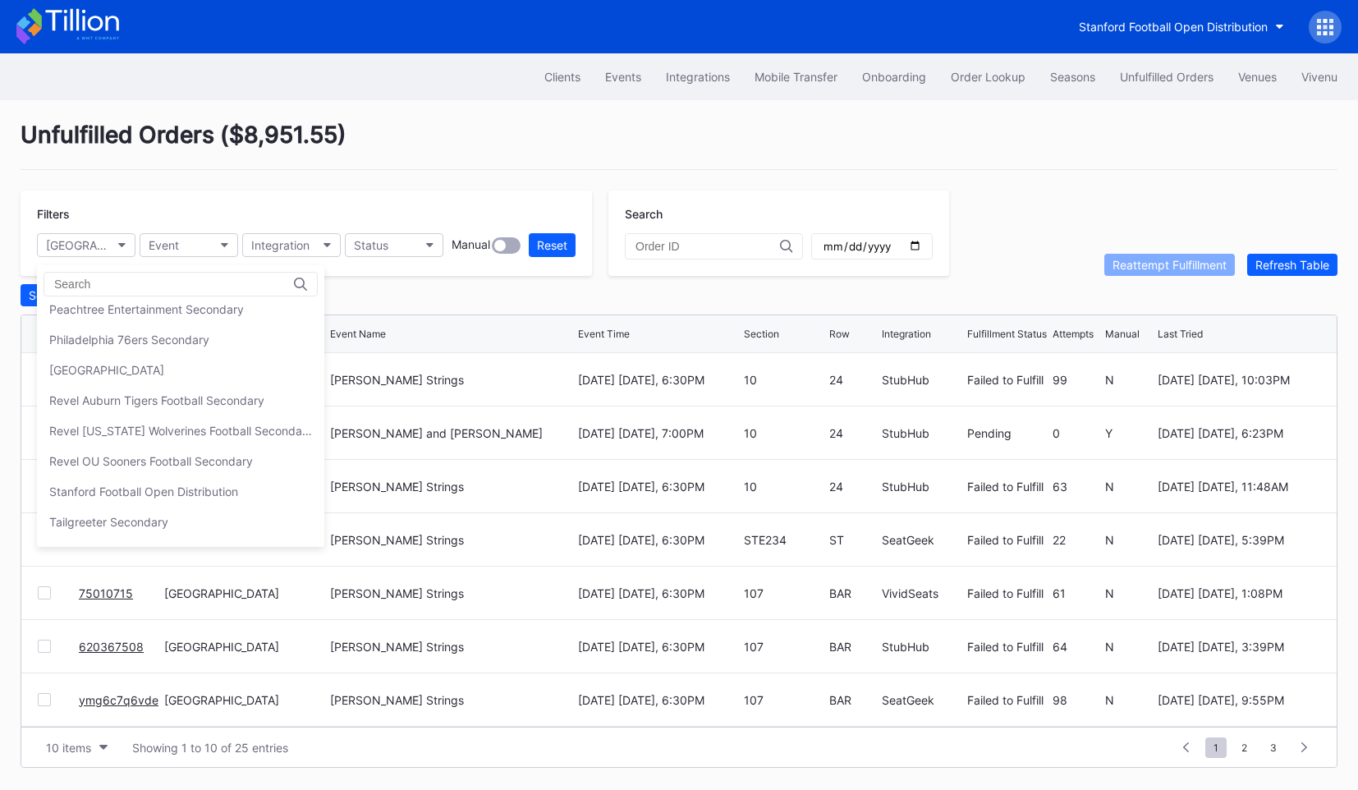
scroll to position [197, 0]
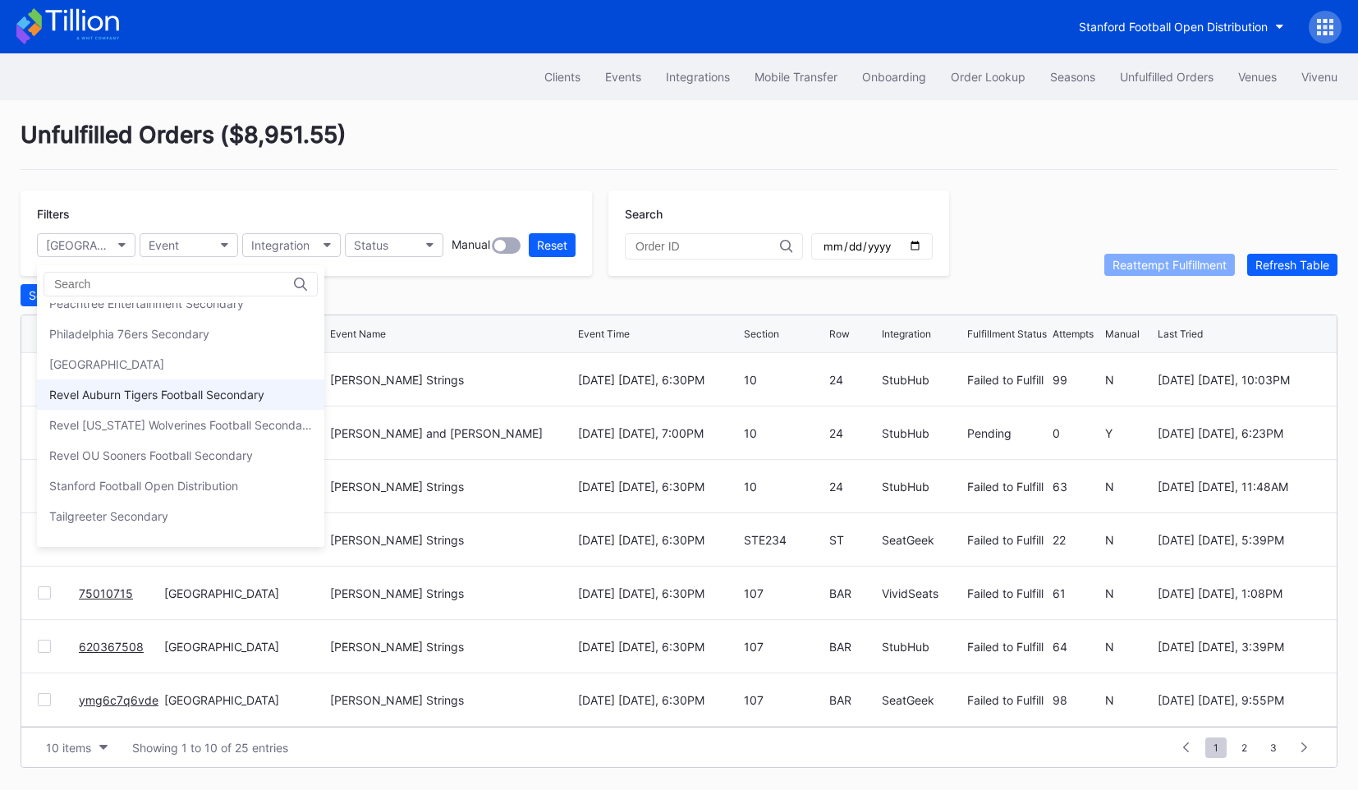
click at [150, 398] on div "Revel Auburn Tigers Football Secondary" at bounding box center [156, 394] width 215 height 14
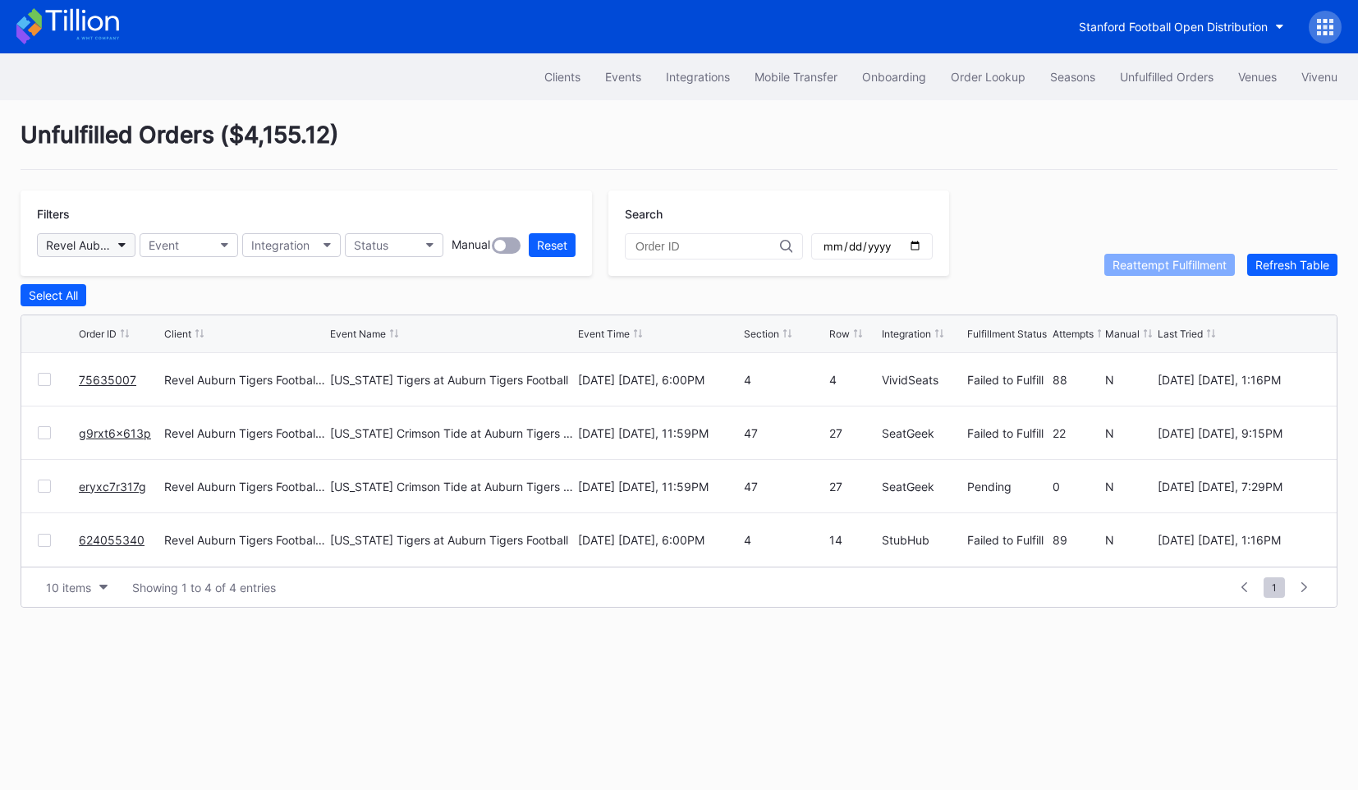
click at [97, 250] on div "Revel Auburn Tigers Football Secondary" at bounding box center [78, 245] width 64 height 14
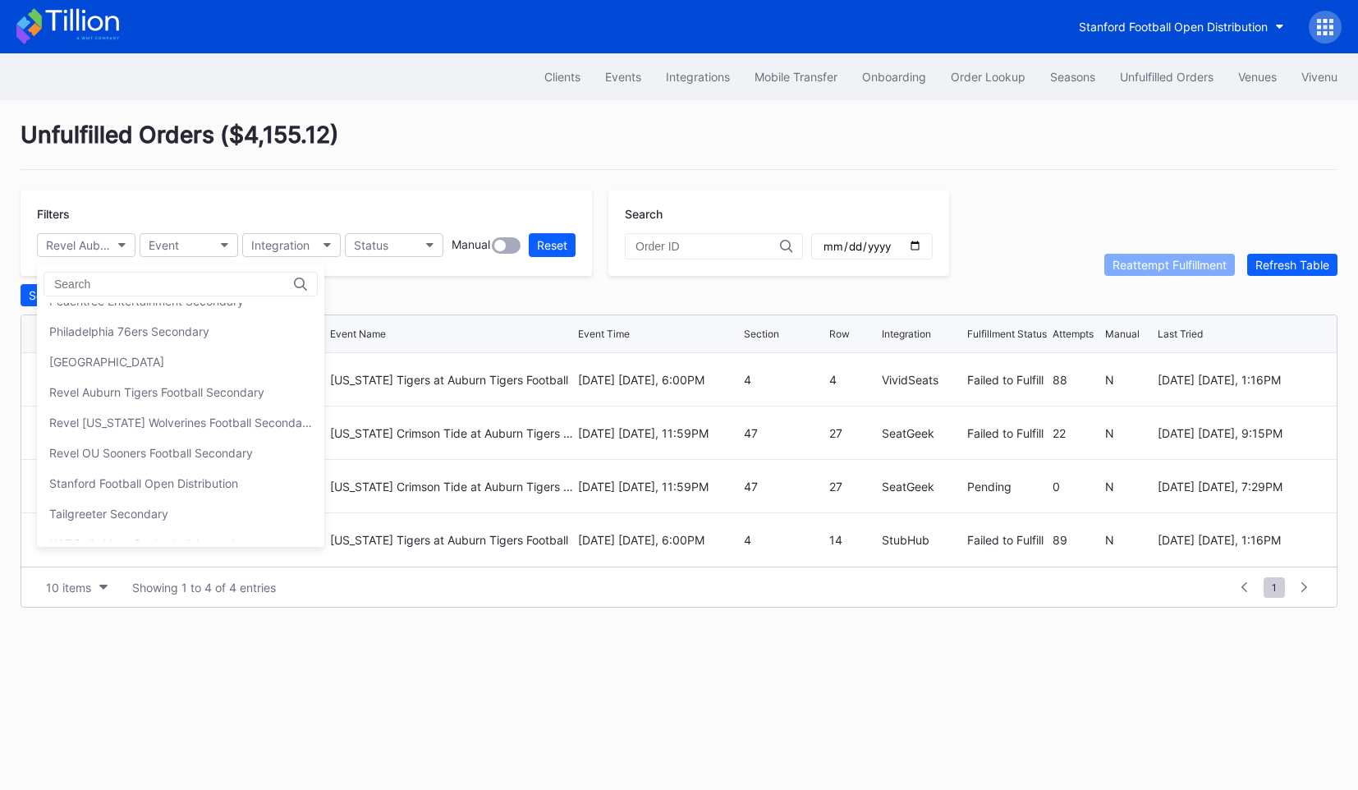
scroll to position [249, 0]
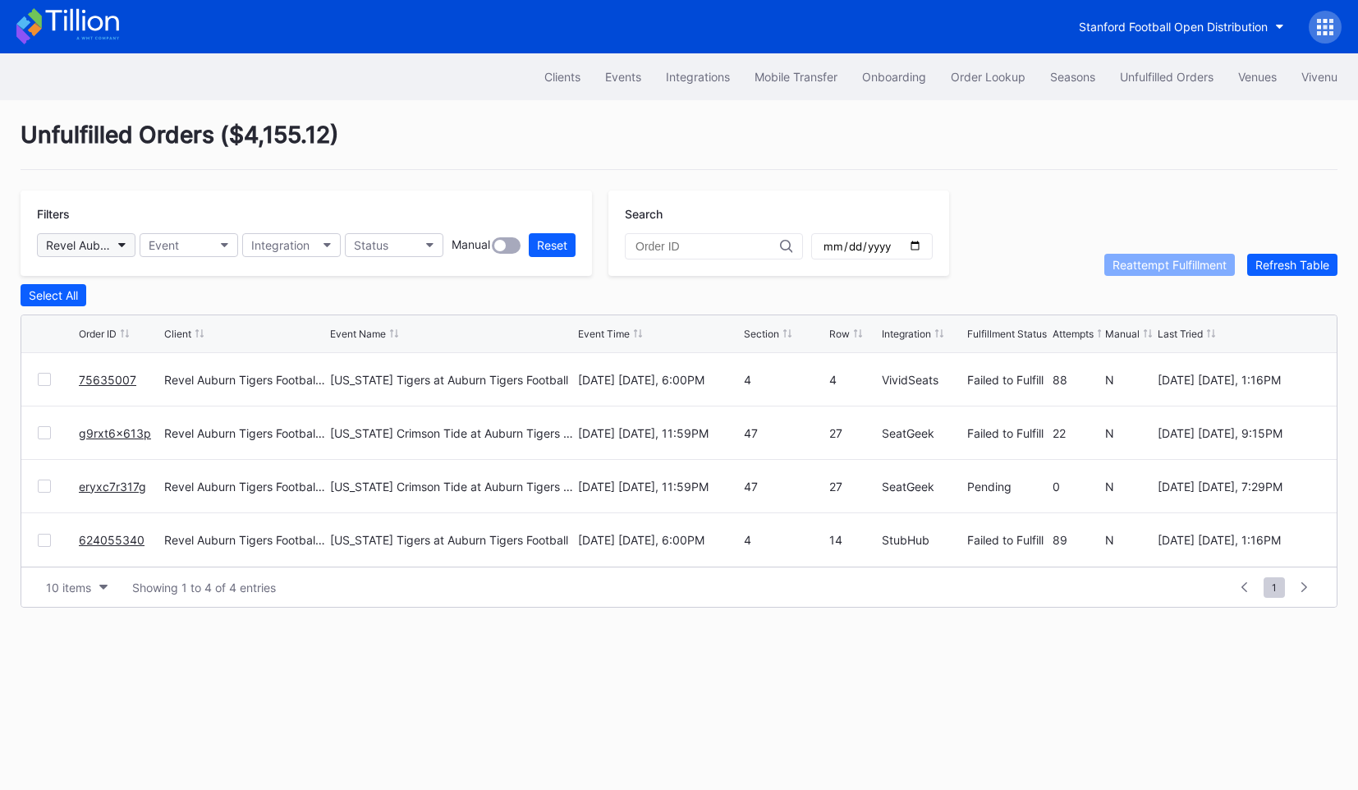
click at [103, 250] on div "Revel Auburn Tigers Football Secondary" at bounding box center [78, 245] width 64 height 14
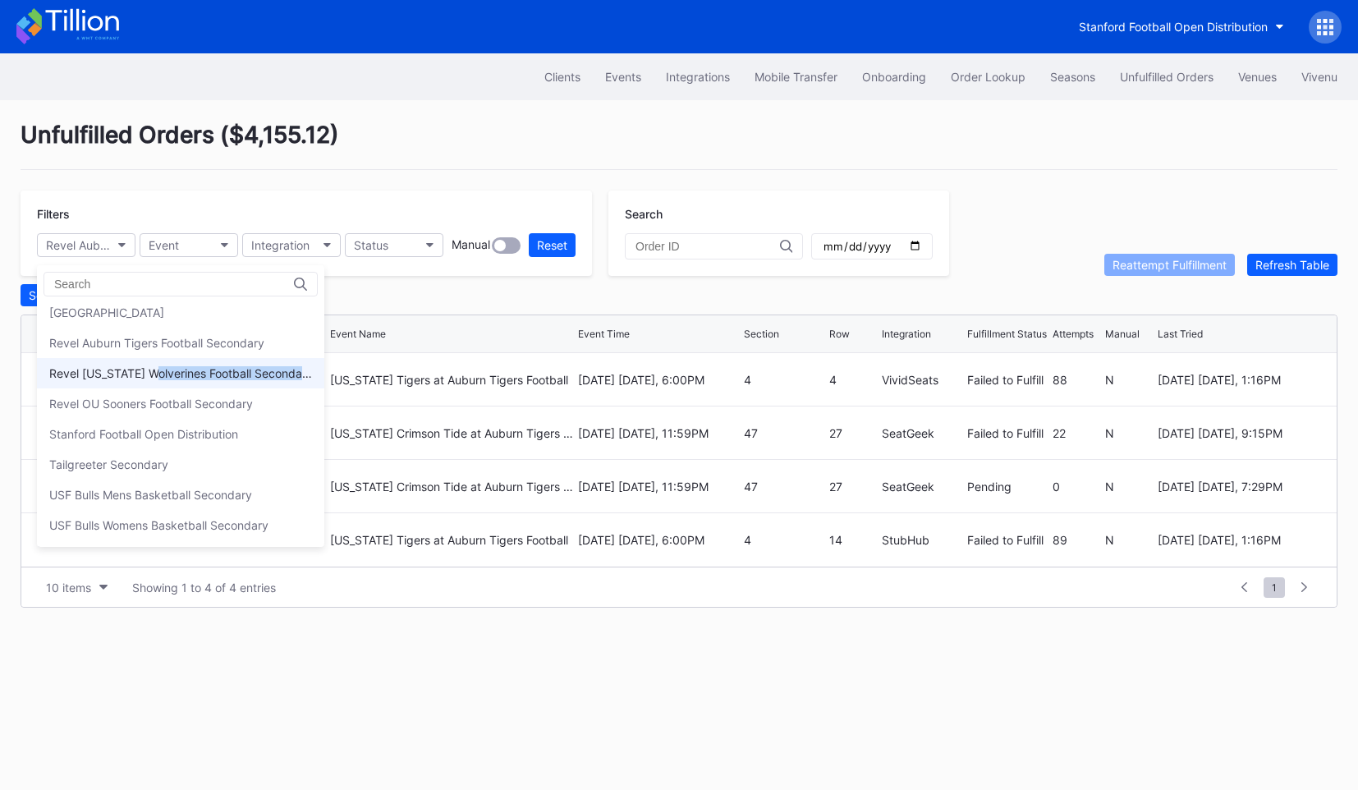
drag, startPoint x: 156, startPoint y: 393, endPoint x: 154, endPoint y: 378, distance: 14.9
click at [154, 378] on div "Cirque du Soleil Aspire Secondary Cirque du Soleil LUZIA Montreal Secondary Pay…" at bounding box center [180, 421] width 287 height 237
click at [154, 378] on div "Revel [US_STATE] Wolverines Football Secondary" at bounding box center [180, 373] width 263 height 14
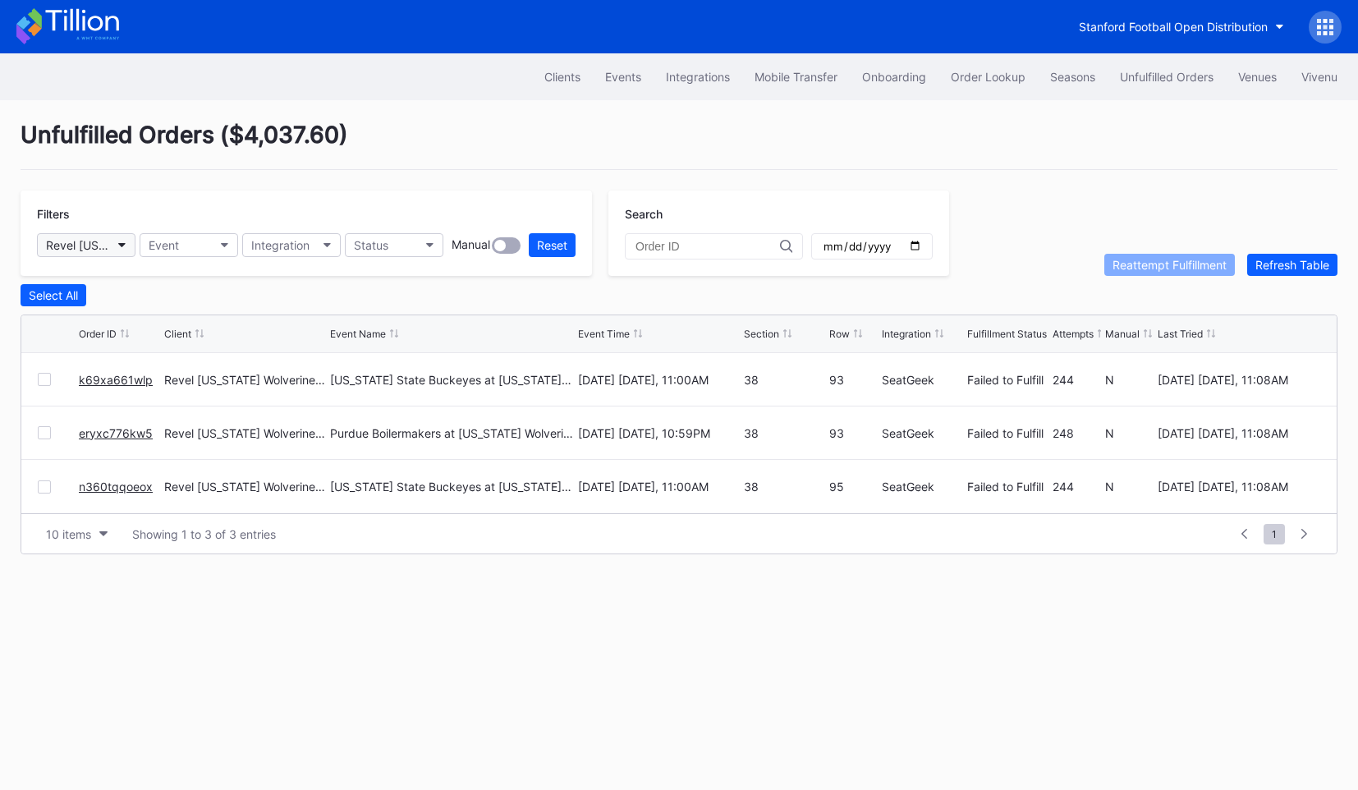
click at [95, 236] on button "Revel [US_STATE] Wolverines Football Secondary" at bounding box center [86, 245] width 99 height 24
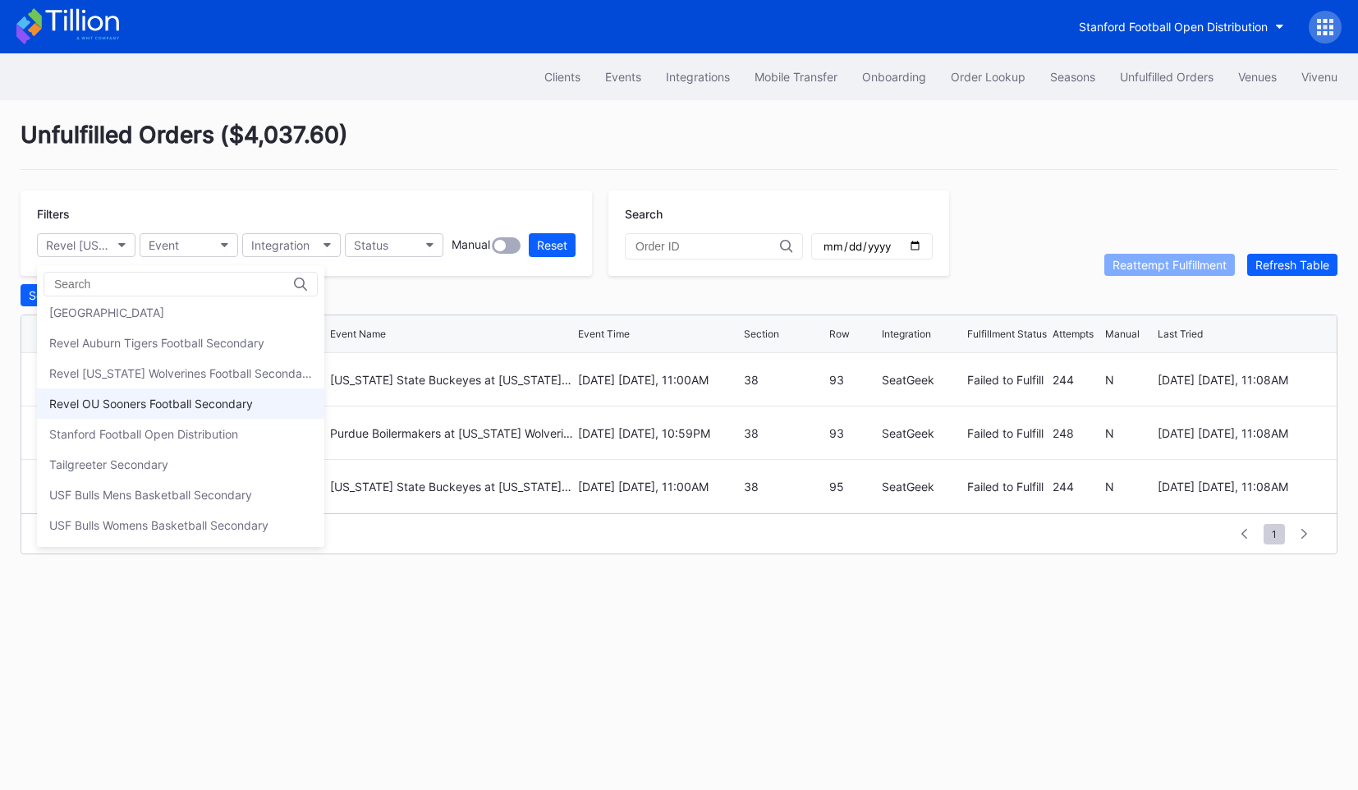
click at [136, 405] on div "Revel OU Sooners Football Secondary" at bounding box center [151, 404] width 204 height 14
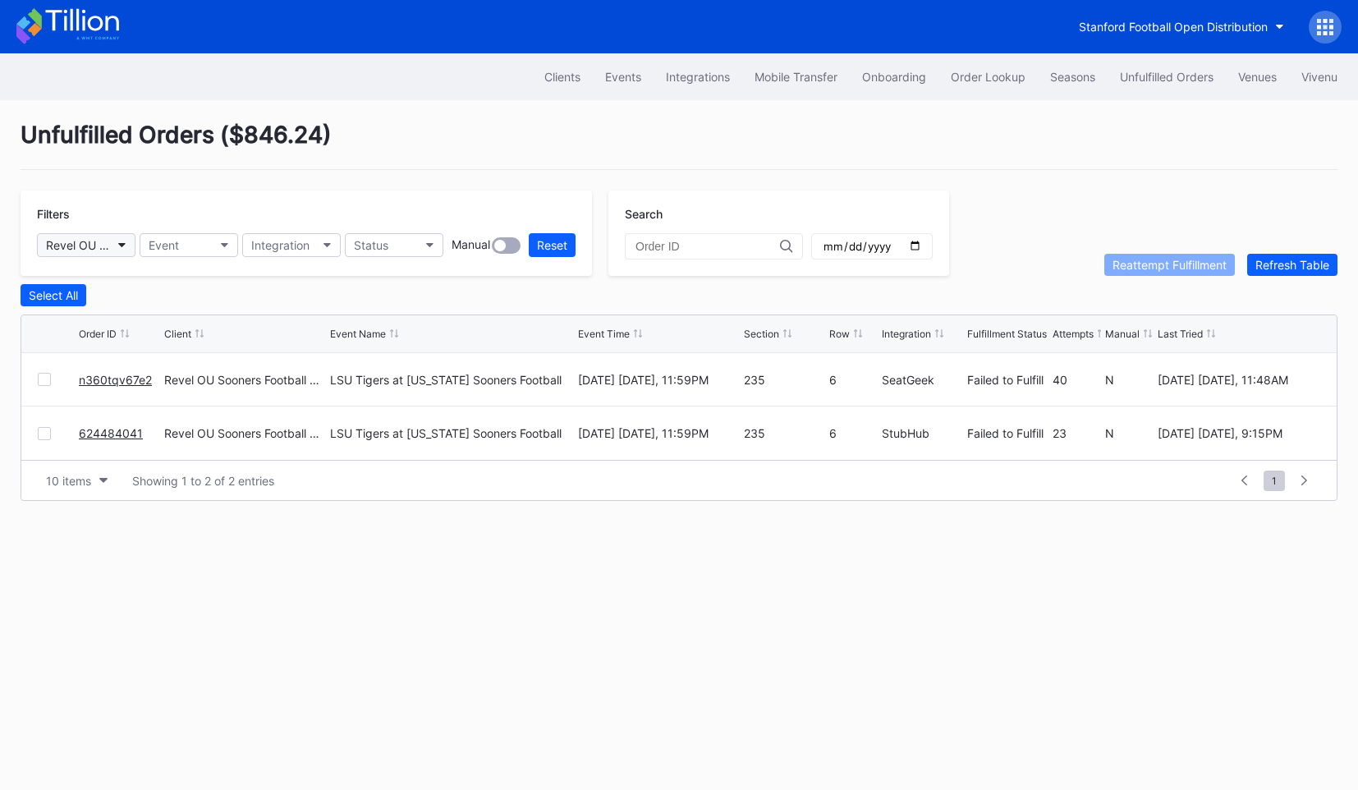
click at [101, 239] on div "Revel OU Sooners Football Secondary" at bounding box center [78, 245] width 64 height 14
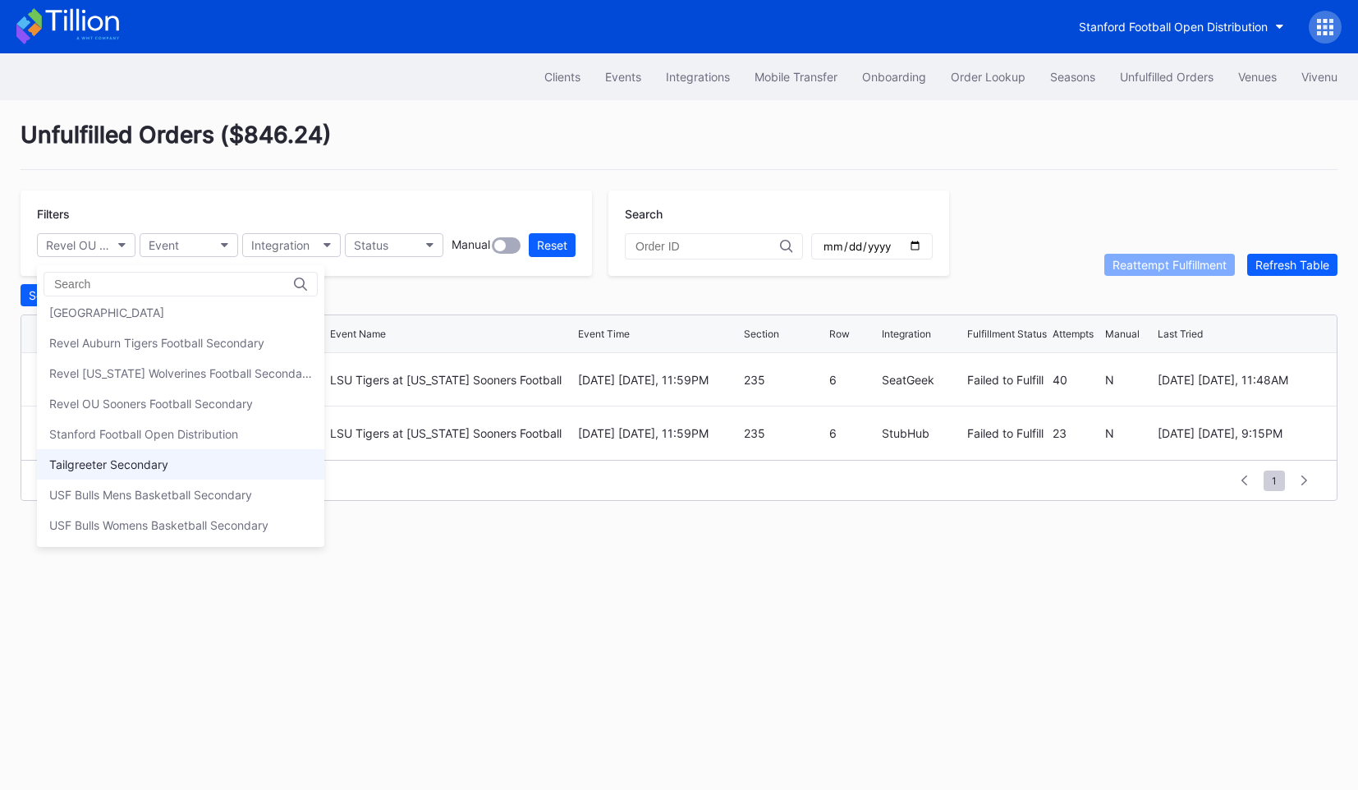
click at [143, 458] on div "Tailgreeter Secondary" at bounding box center [108, 464] width 119 height 14
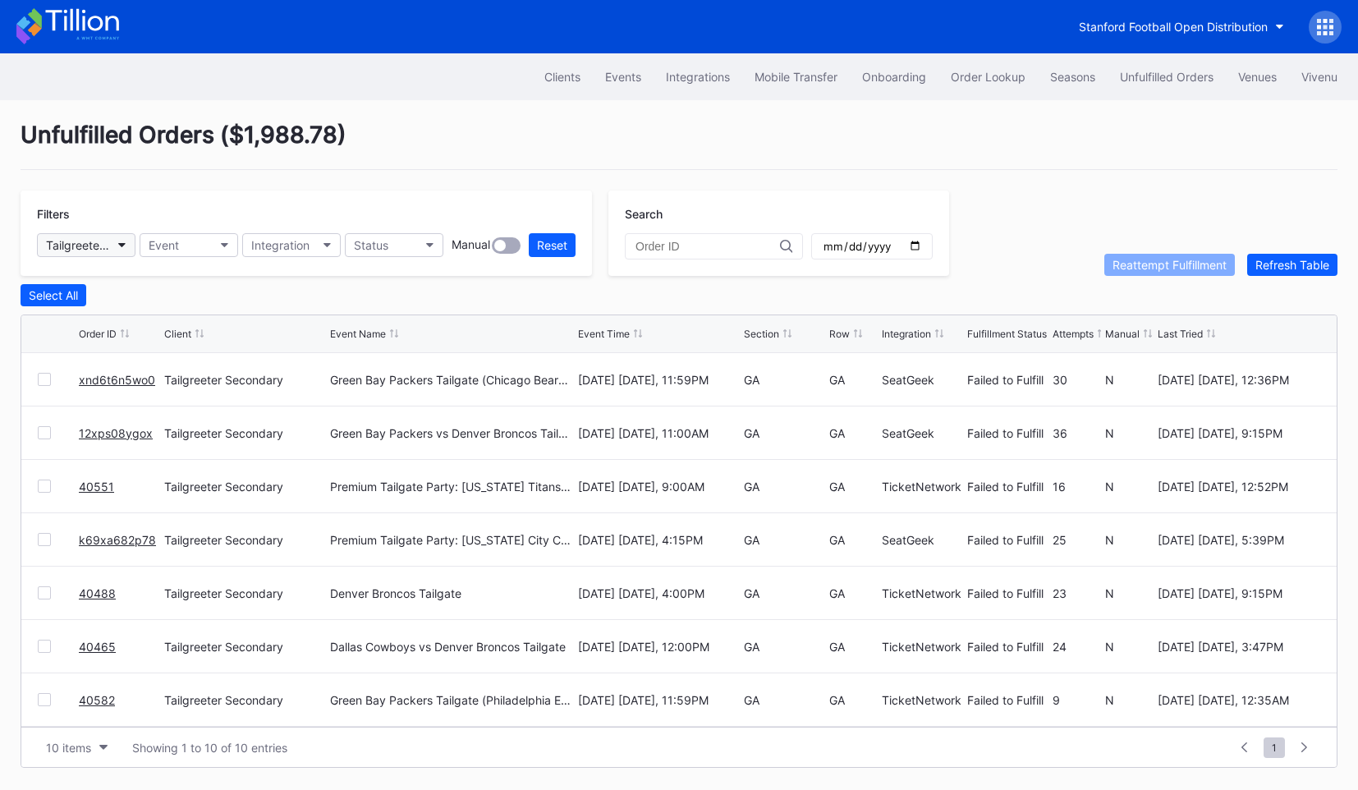
click at [104, 254] on button "Tailgreeter Secondary" at bounding box center [86, 245] width 99 height 24
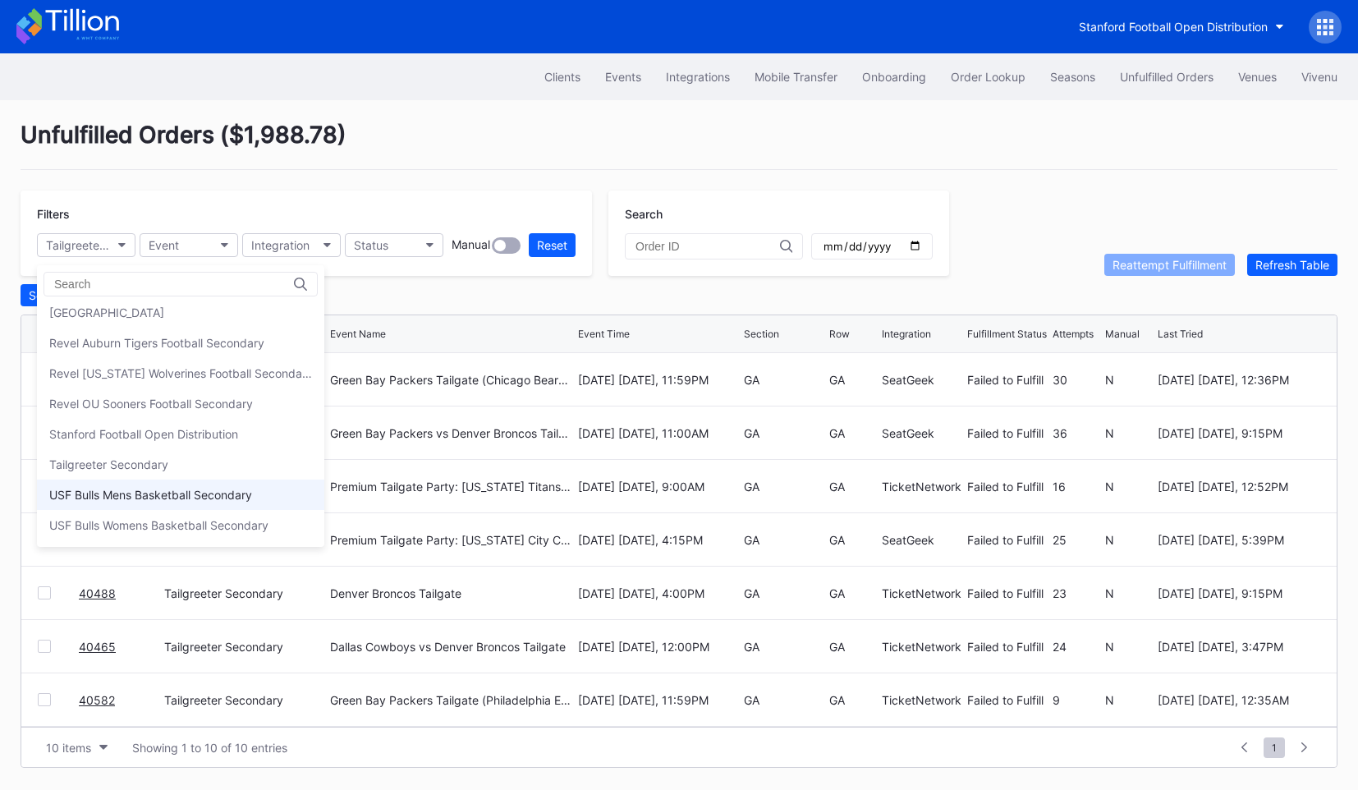
click at [132, 491] on div "USF Bulls Mens Basketball Secondary" at bounding box center [150, 495] width 203 height 14
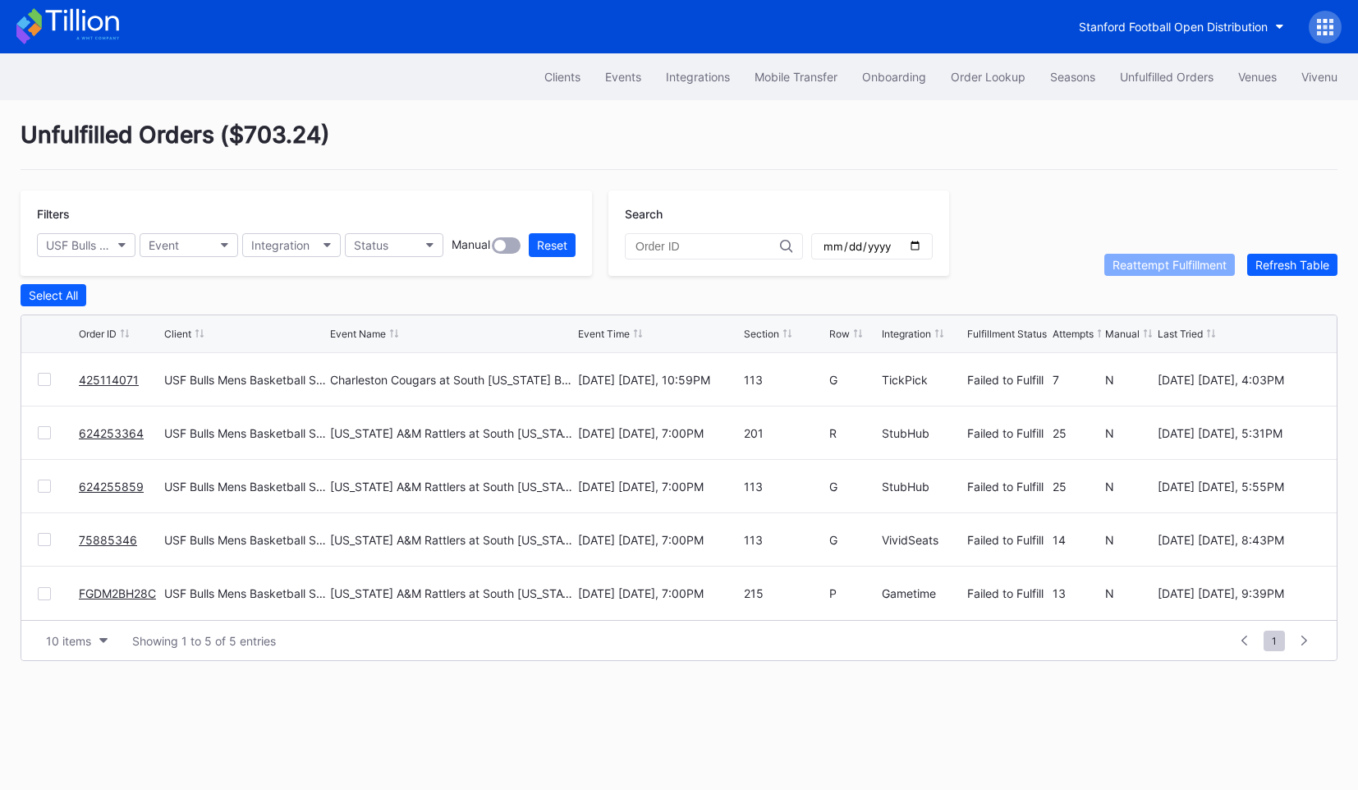
click at [121, 259] on div "Filters USF Bulls Mens Basketball Secondary Event Integration Status Manual Res…" at bounding box center [306, 232] width 571 height 85
click at [113, 247] on button "USF Bulls Mens Basketball Secondary" at bounding box center [86, 245] width 99 height 24
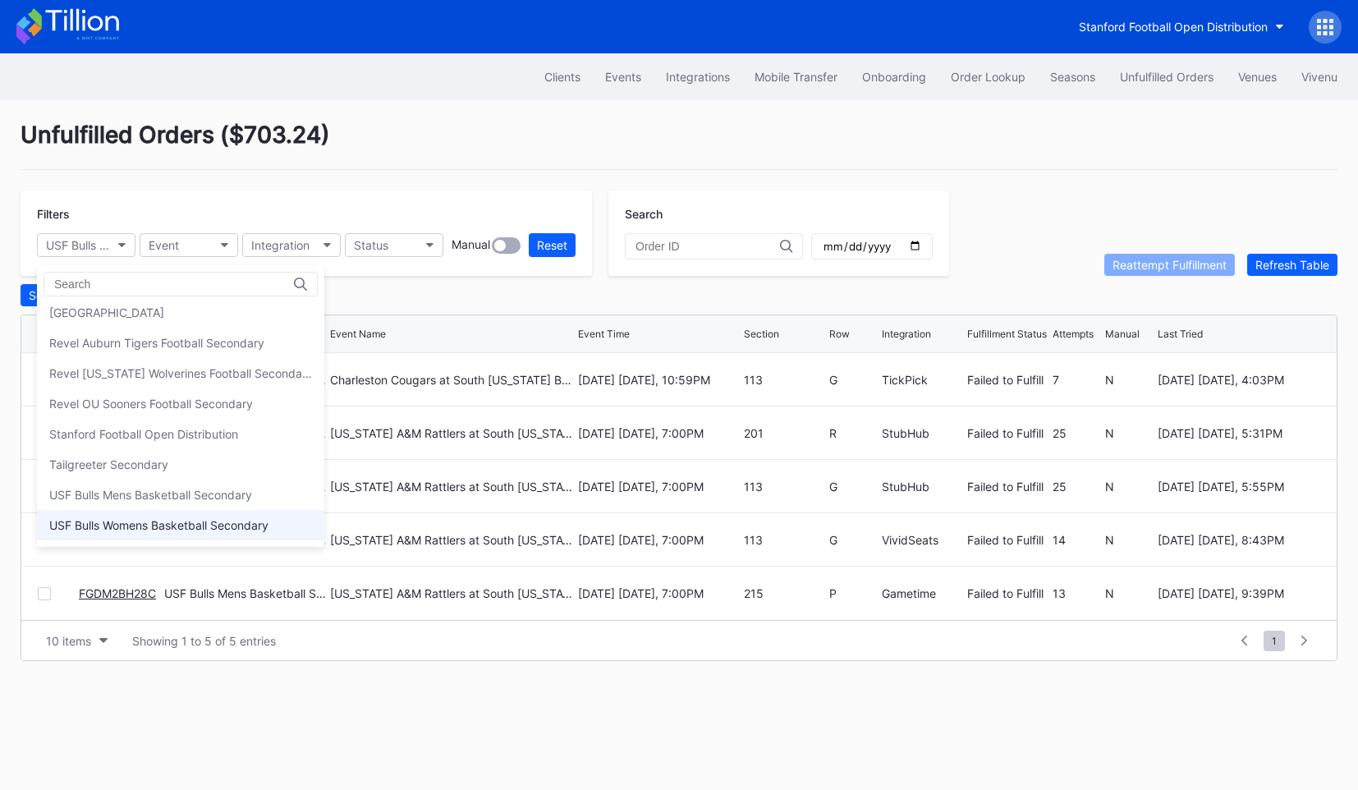
click at [120, 521] on div "USF Bulls Womens Basketball Secondary" at bounding box center [158, 525] width 219 height 14
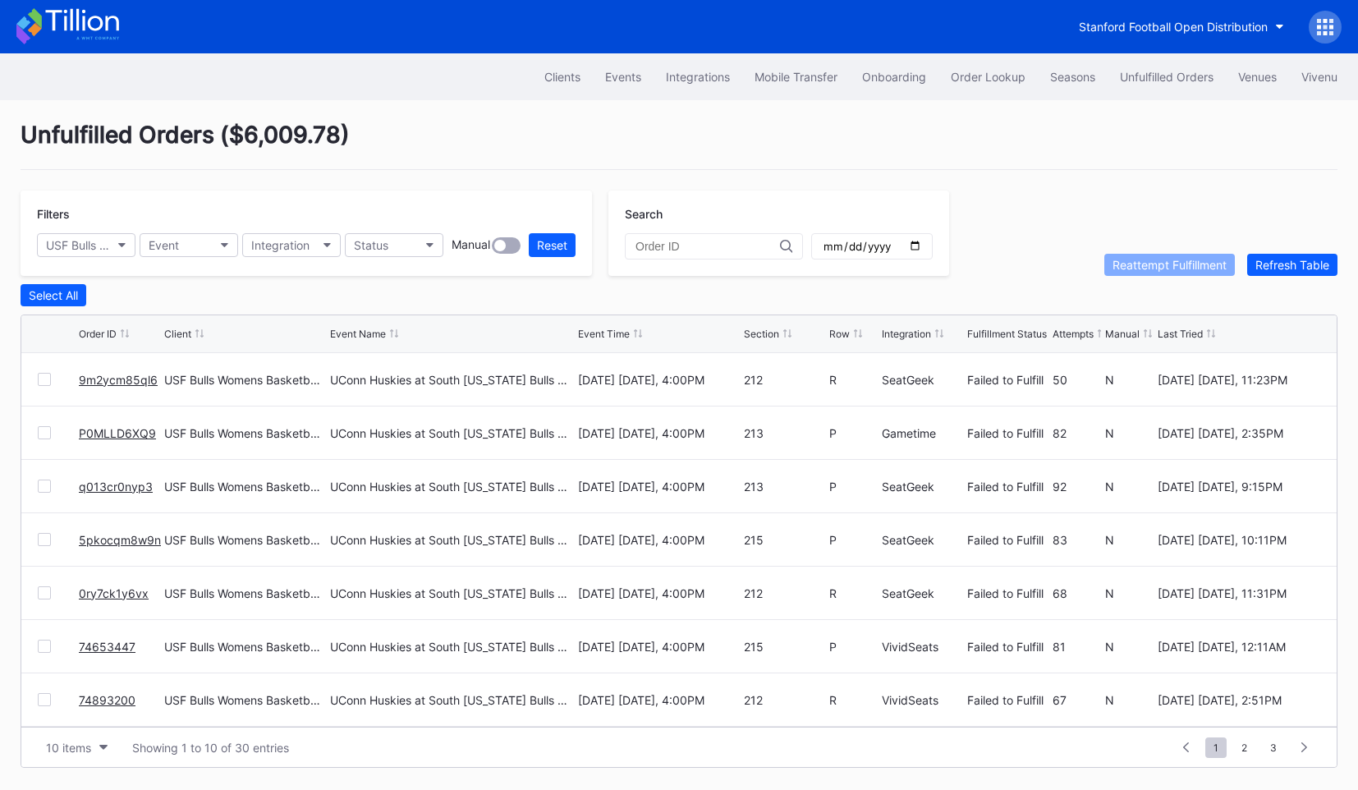
click at [449, 154] on div "Unfulfilled Orders ( $6,009.78 )" at bounding box center [679, 145] width 1317 height 49
click at [71, 252] on button "USF Bulls Womens Basketball Secondary" at bounding box center [86, 245] width 99 height 24
click at [401, 131] on div "Unfulfilled Orders ( $6,009.78 )" at bounding box center [679, 145] width 1317 height 49
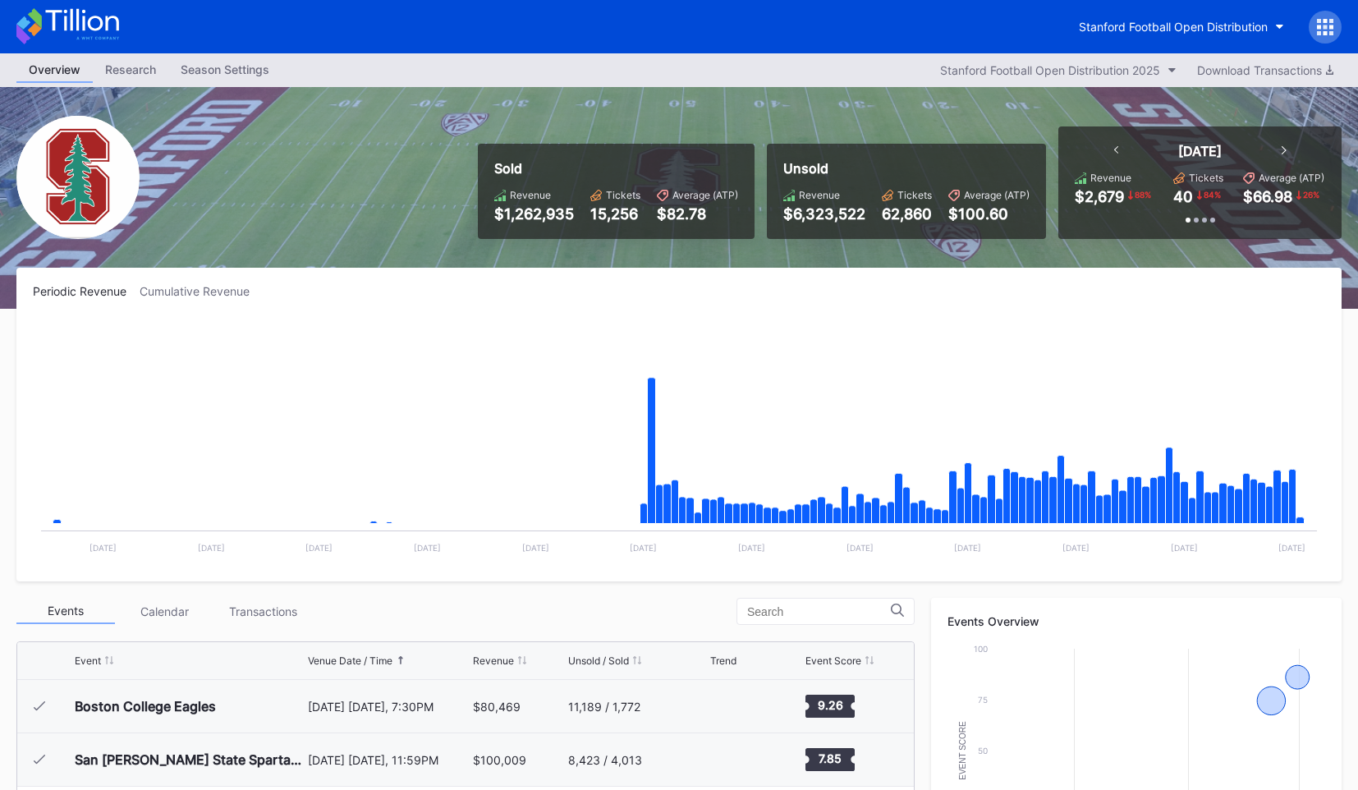
click at [1310, 22] on div at bounding box center [1325, 27] width 33 height 33
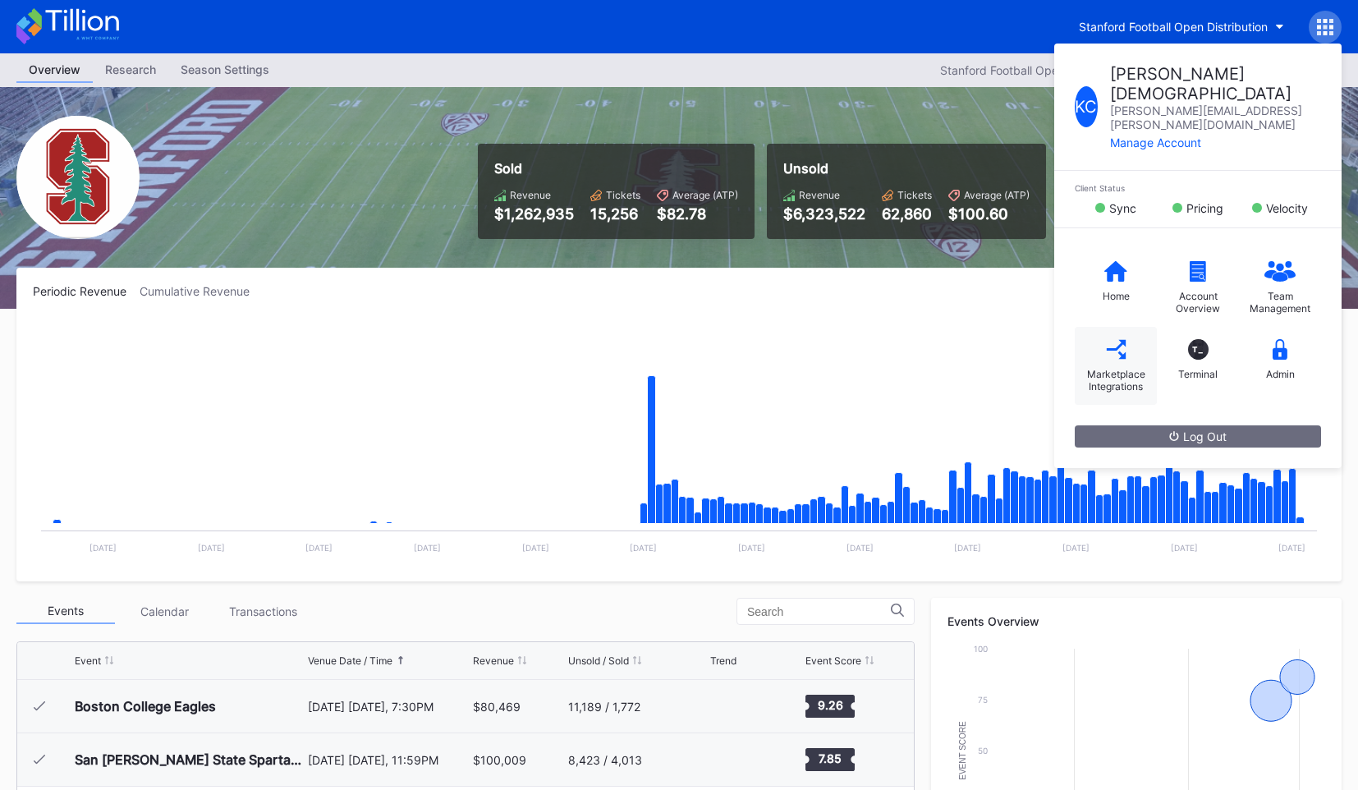
click at [1123, 339] on icon at bounding box center [1115, 348] width 19 height 19
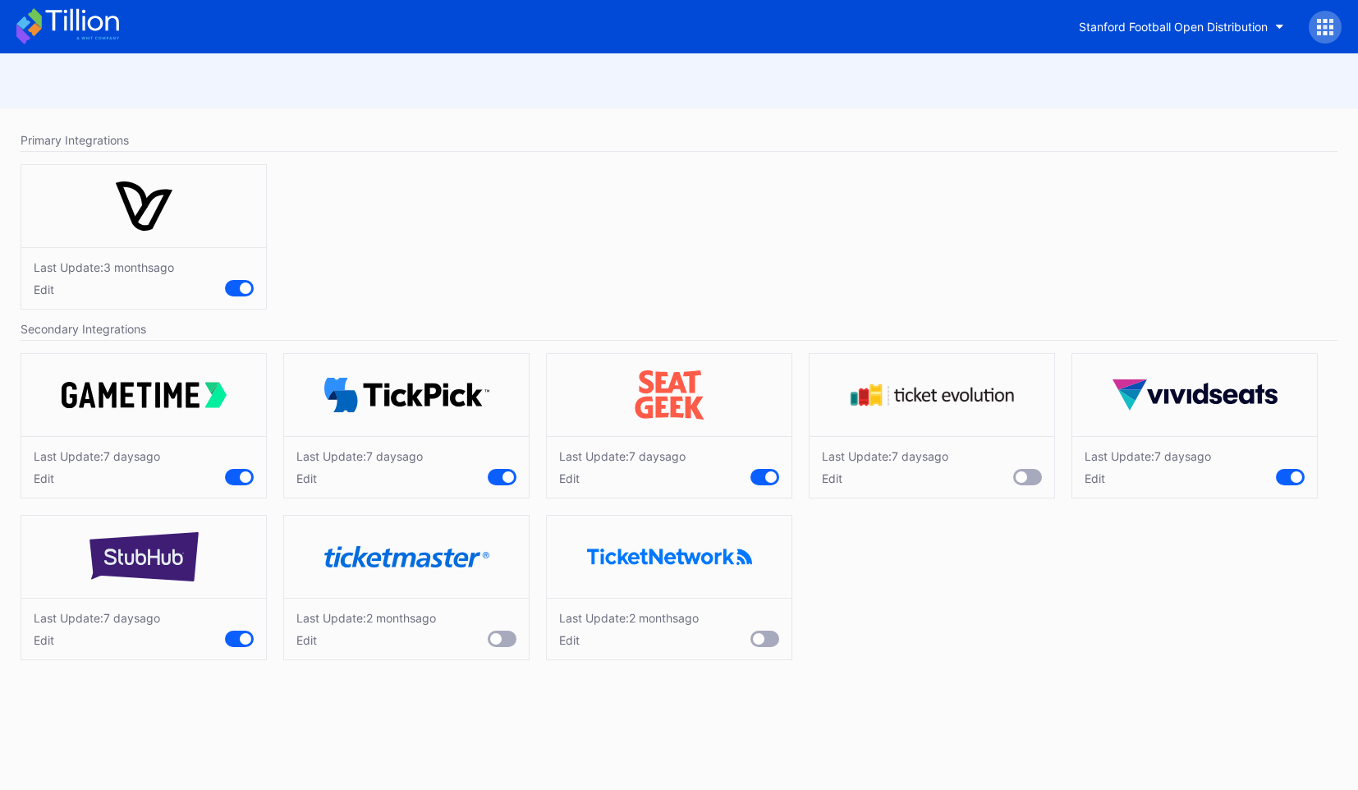
click at [571, 480] on div "Edit" at bounding box center [622, 478] width 126 height 14
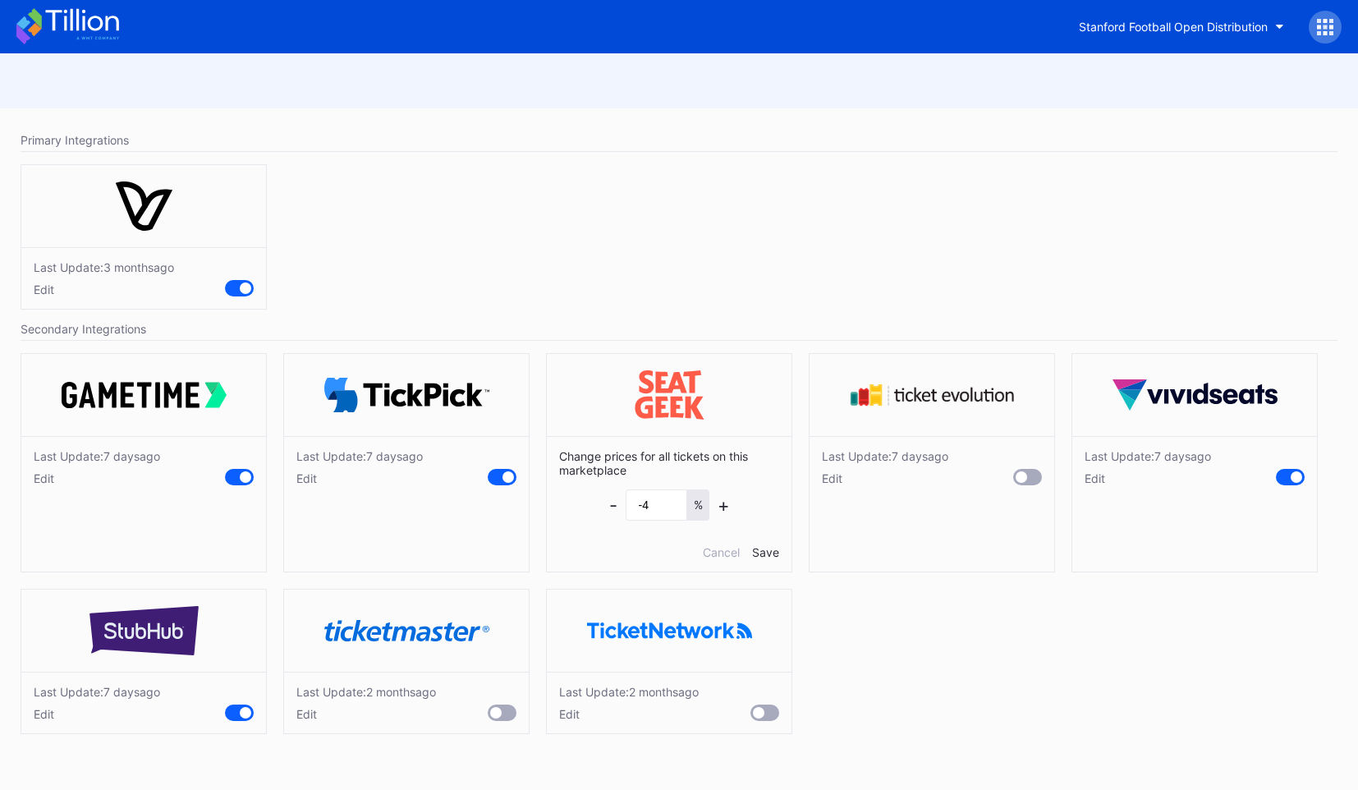
click at [675, 223] on div "Last Update: 3 months ago Edit" at bounding box center [678, 241] width 1333 height 170
click at [708, 544] on div "Change prices for all tickets on this marketplace - -4 % + Cancel Save" at bounding box center [669, 503] width 245 height 135
click at [708, 552] on div "Cancel" at bounding box center [721, 552] width 37 height 14
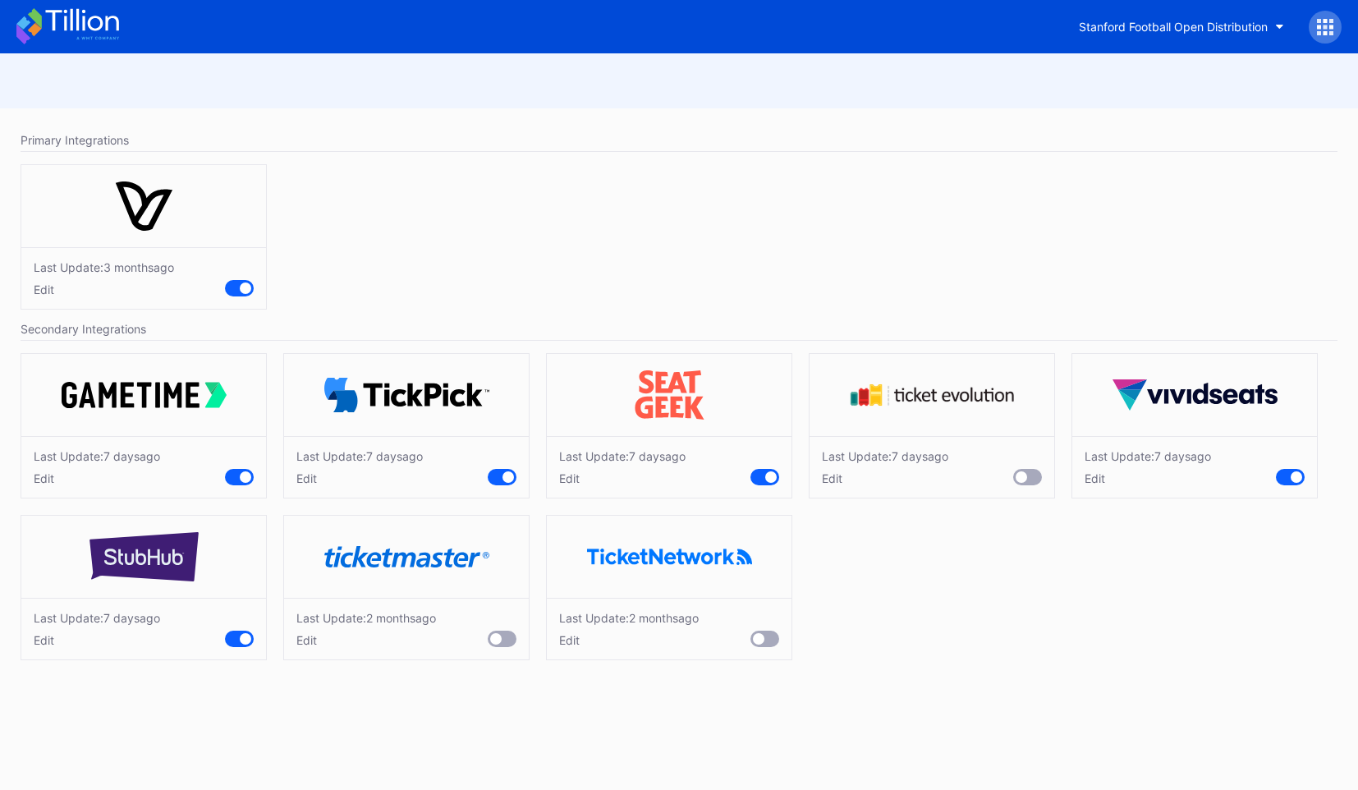
click at [594, 456] on div "Last Update: 7 days ago" at bounding box center [622, 456] width 126 height 14
click at [577, 480] on div "Edit" at bounding box center [622, 478] width 126 height 14
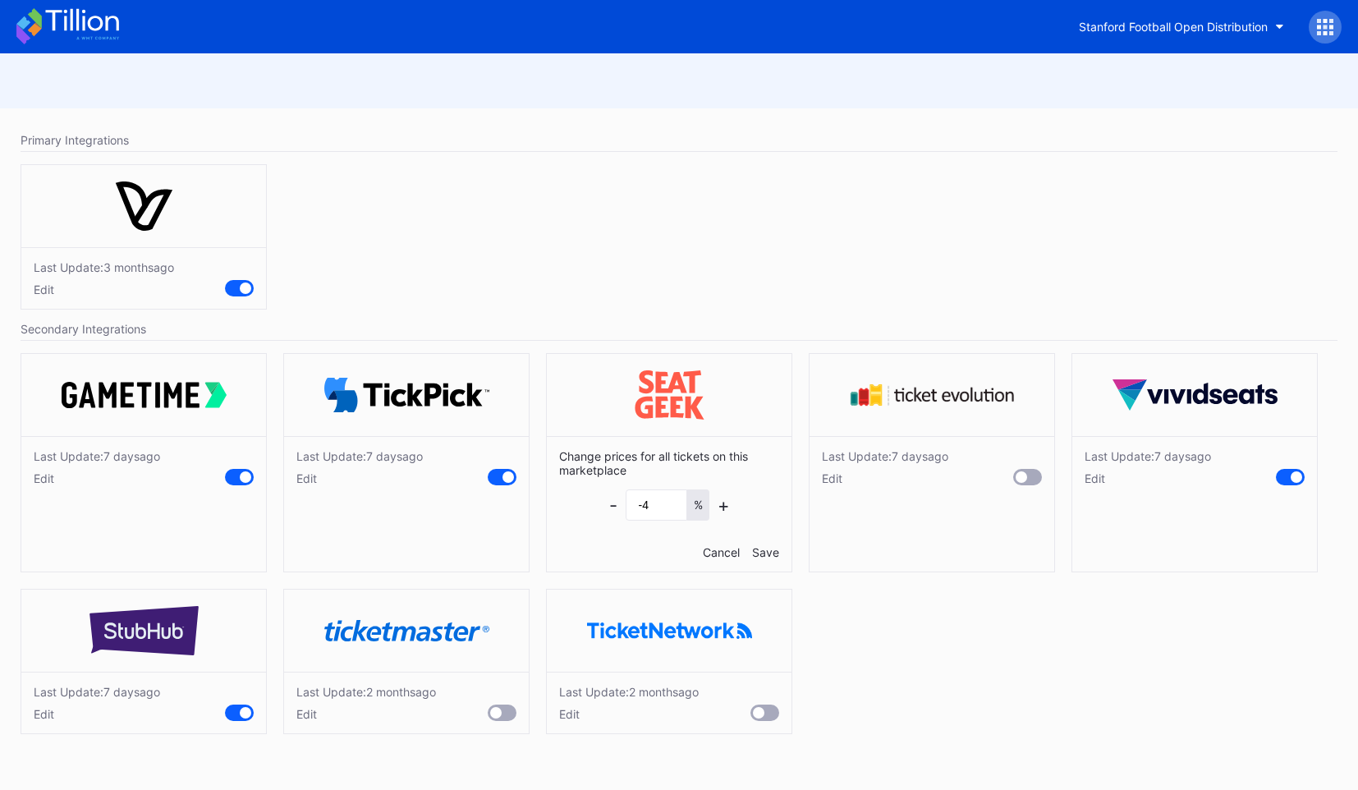
click at [722, 548] on div "Cancel" at bounding box center [721, 552] width 37 height 14
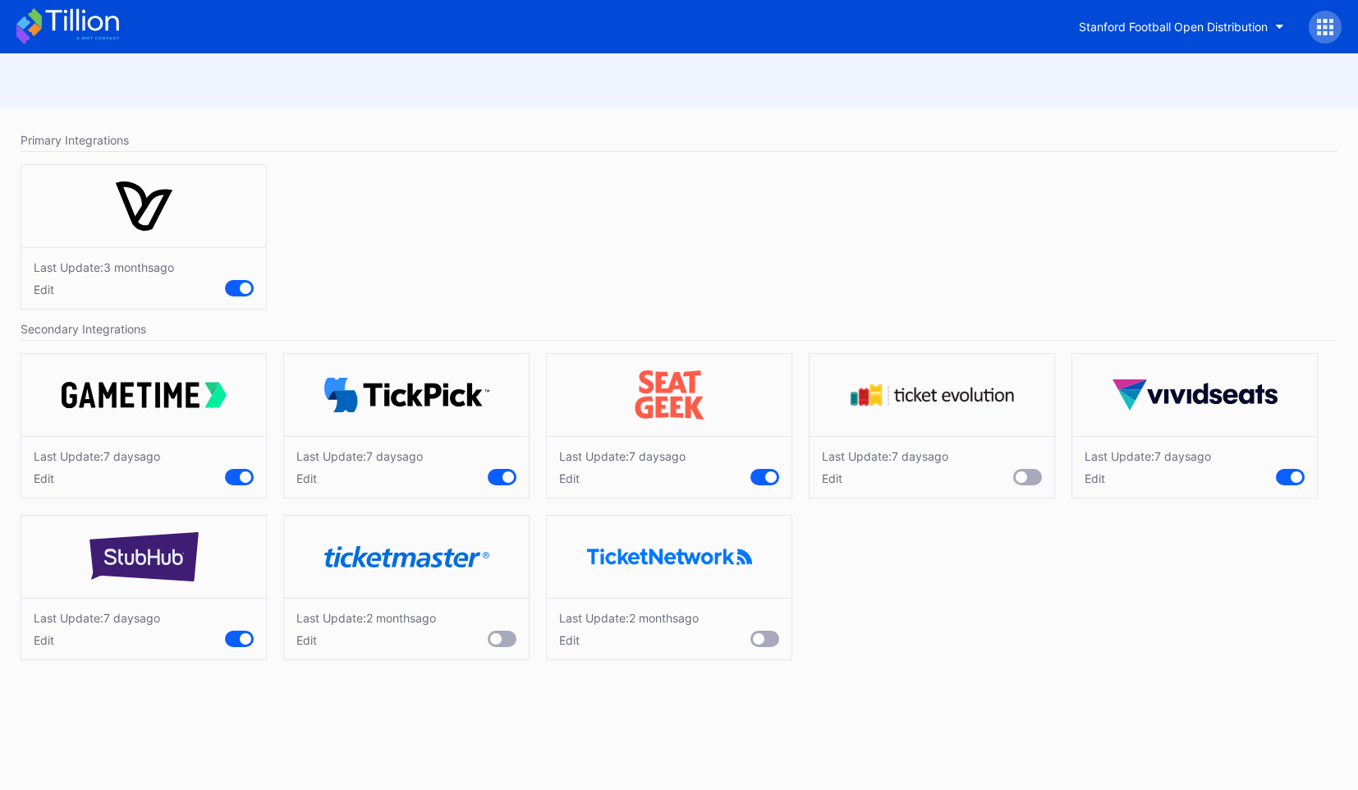
click at [39, 474] on div "Edit" at bounding box center [97, 478] width 126 height 14
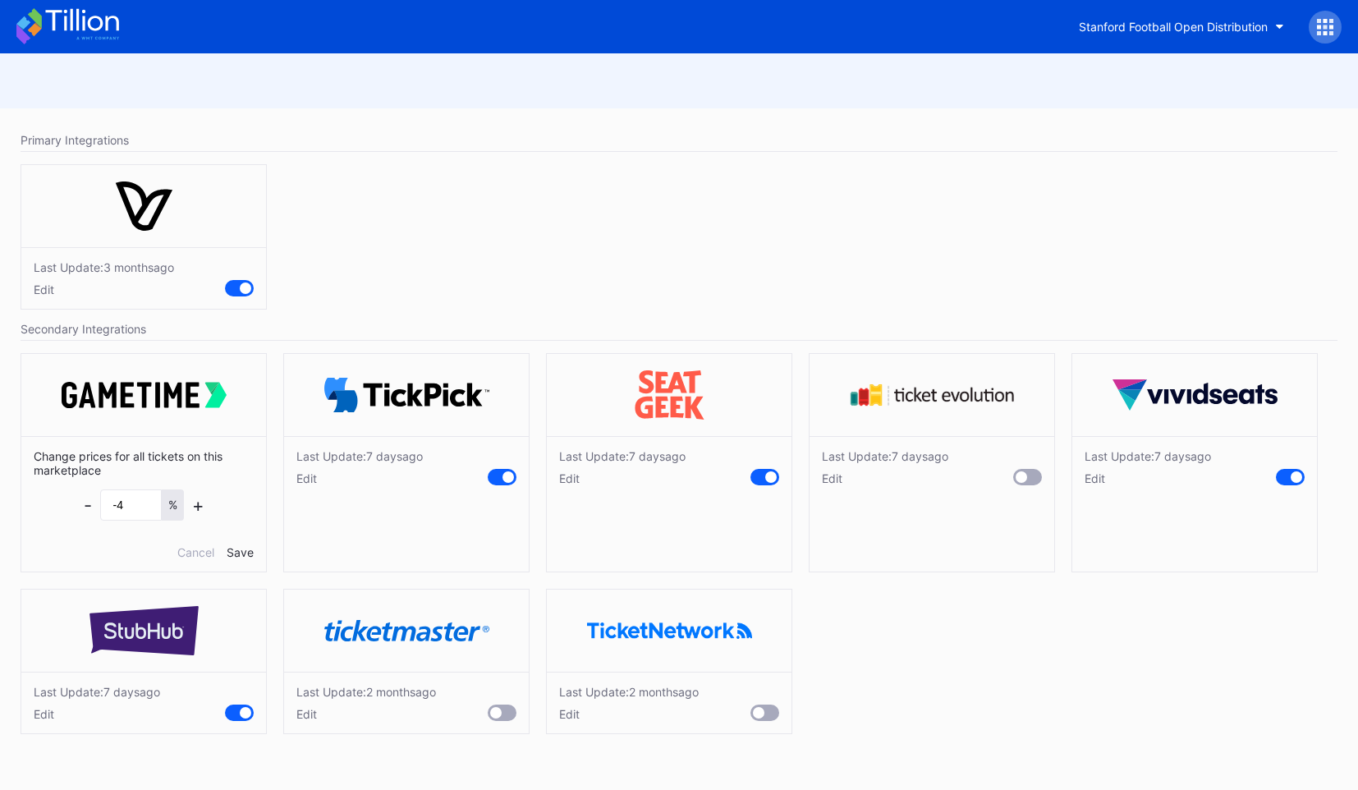
click at [196, 566] on div "Change prices for all tickets on this marketplace - -4 % + Cancel Save" at bounding box center [143, 503] width 245 height 135
click at [196, 553] on div "Cancel" at bounding box center [195, 552] width 37 height 14
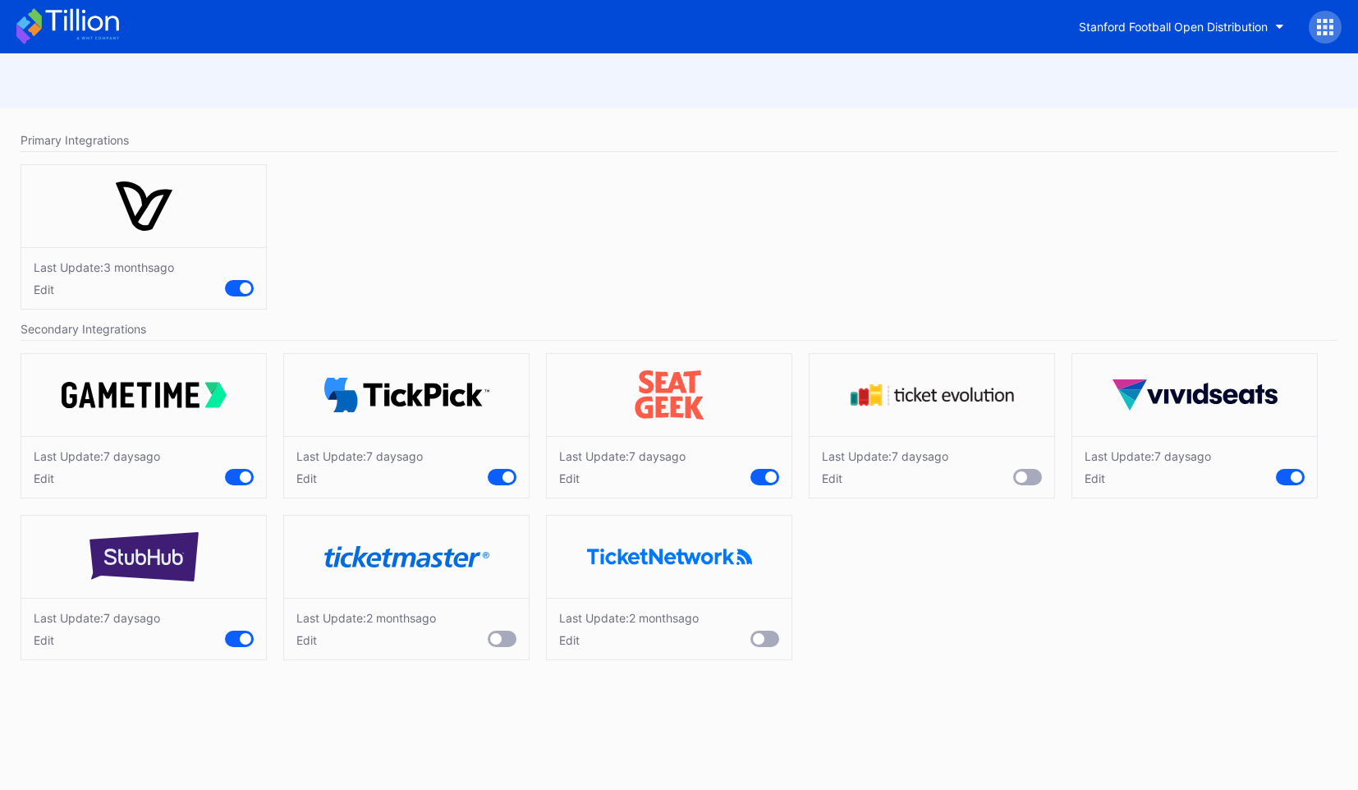
click at [574, 474] on div "Edit" at bounding box center [622, 478] width 126 height 14
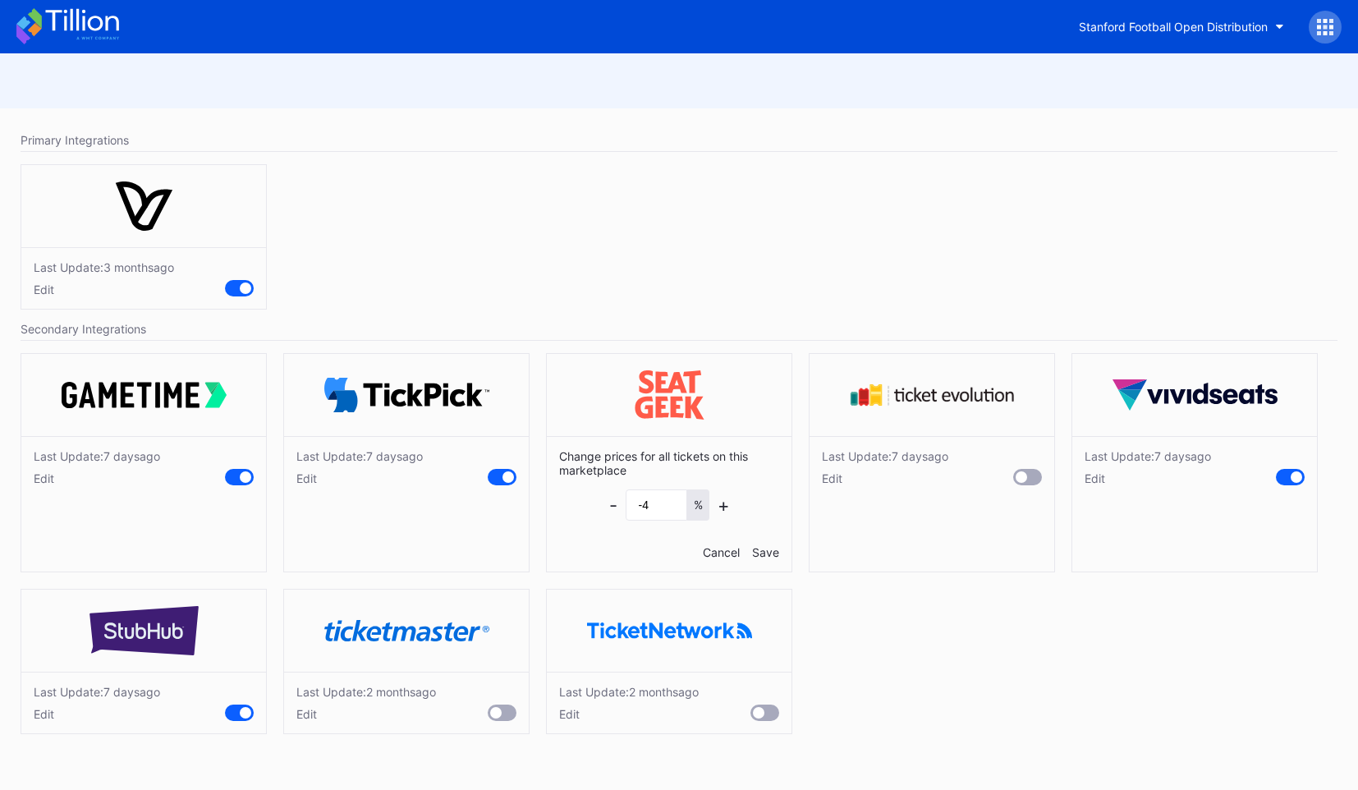
click at [707, 548] on div "Cancel" at bounding box center [721, 552] width 37 height 14
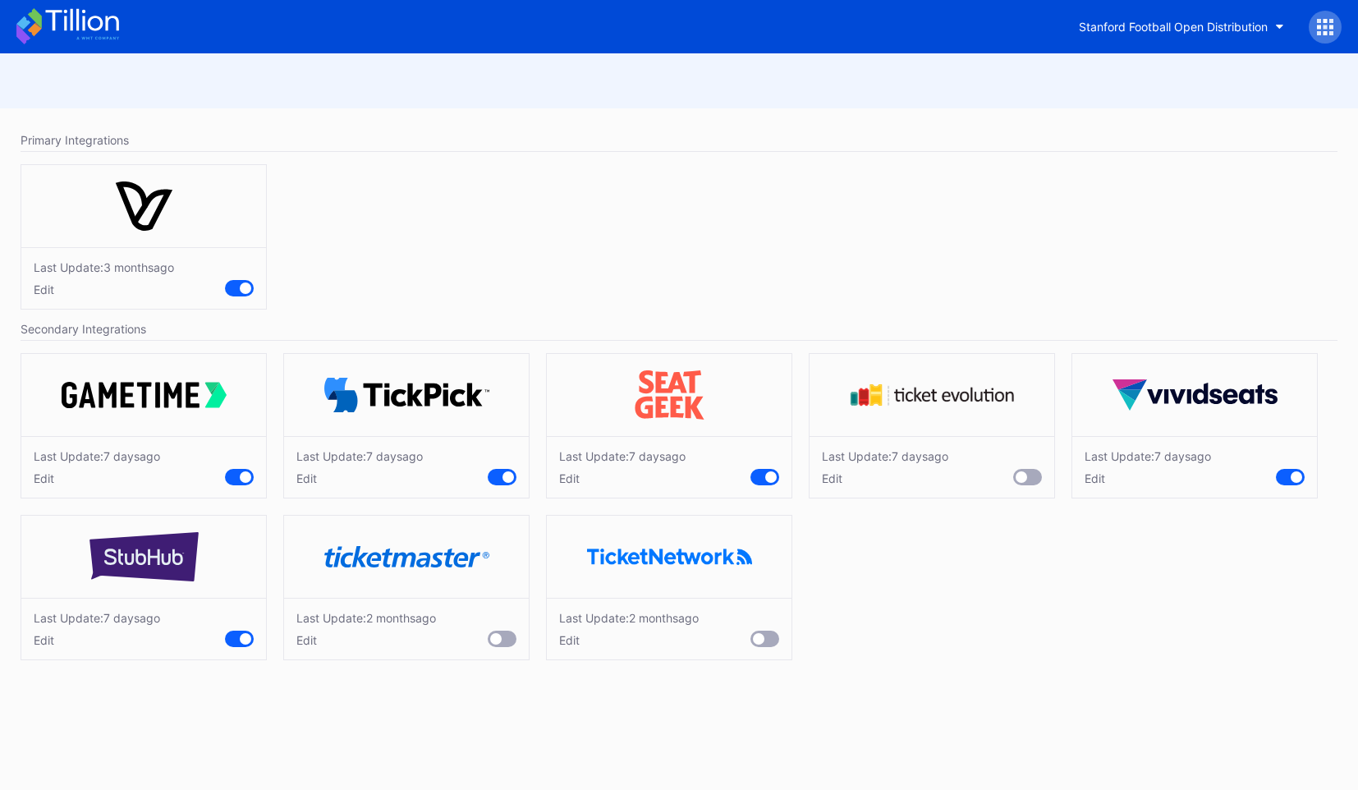
click at [37, 646] on div "Edit" at bounding box center [97, 640] width 126 height 14
click at [192, 712] on div "Cancel" at bounding box center [195, 714] width 37 height 14
